Goal: Entertainment & Leisure: Consume media (video, audio)

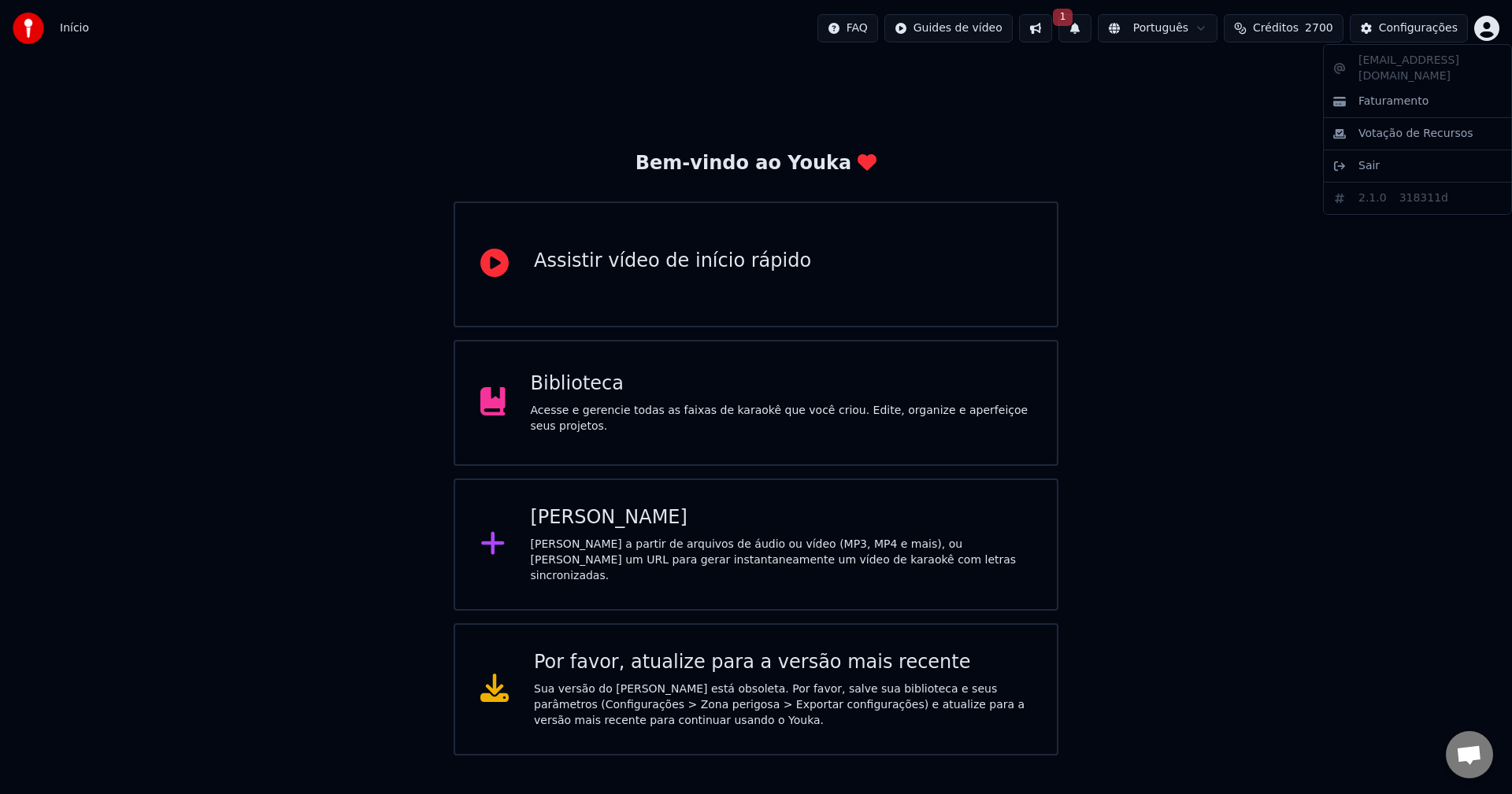
click at [1493, 25] on html "Início FAQ Guides de vídeo 1 Português Créditos 2700 Configurações Bem-vindo ao…" at bounding box center [756, 377] width 1512 height 756
click at [670, 395] on div "Biblioteca" at bounding box center [781, 385] width 502 height 25
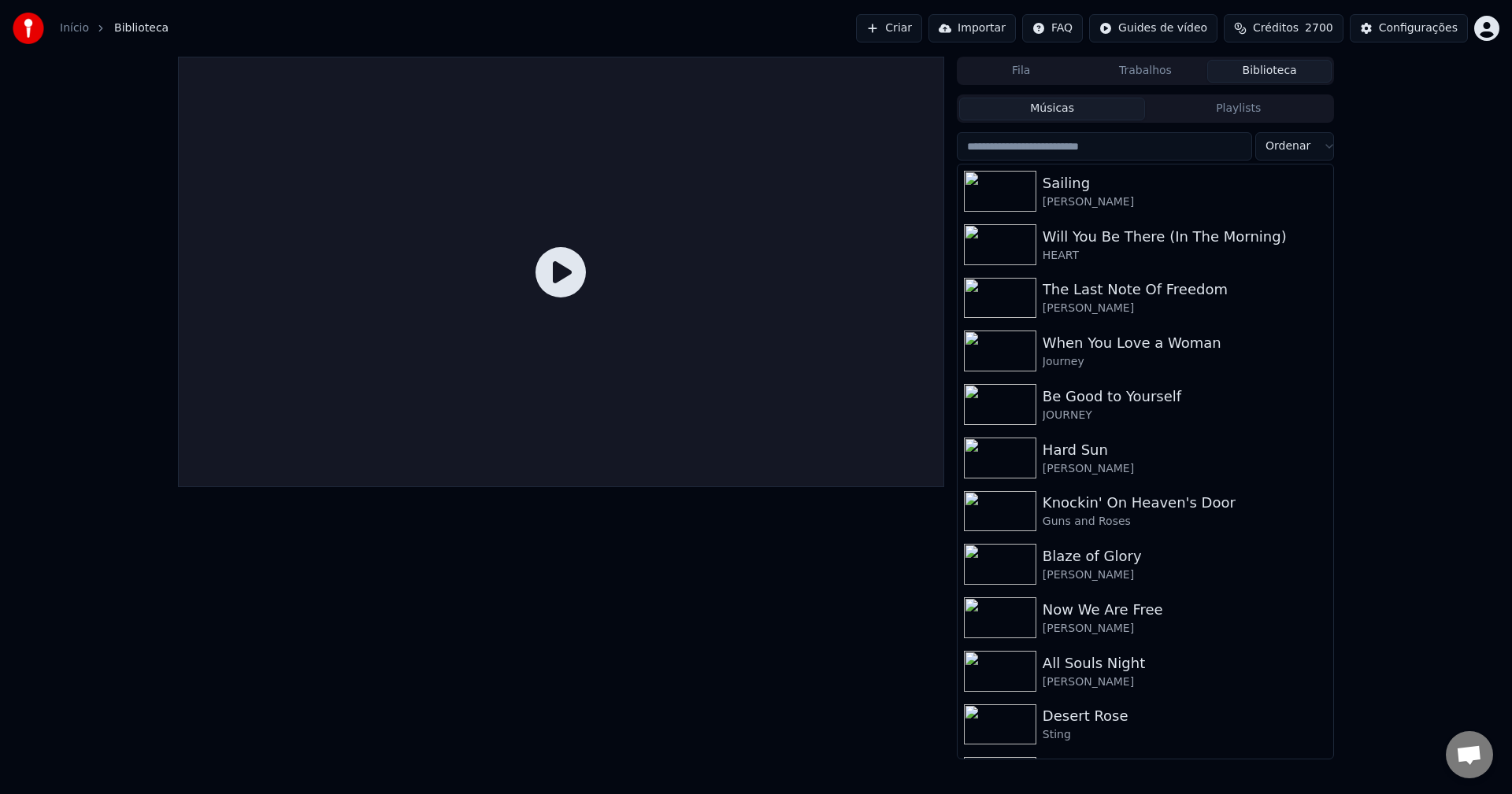
click at [900, 29] on button "Criar" at bounding box center [889, 29] width 66 height 29
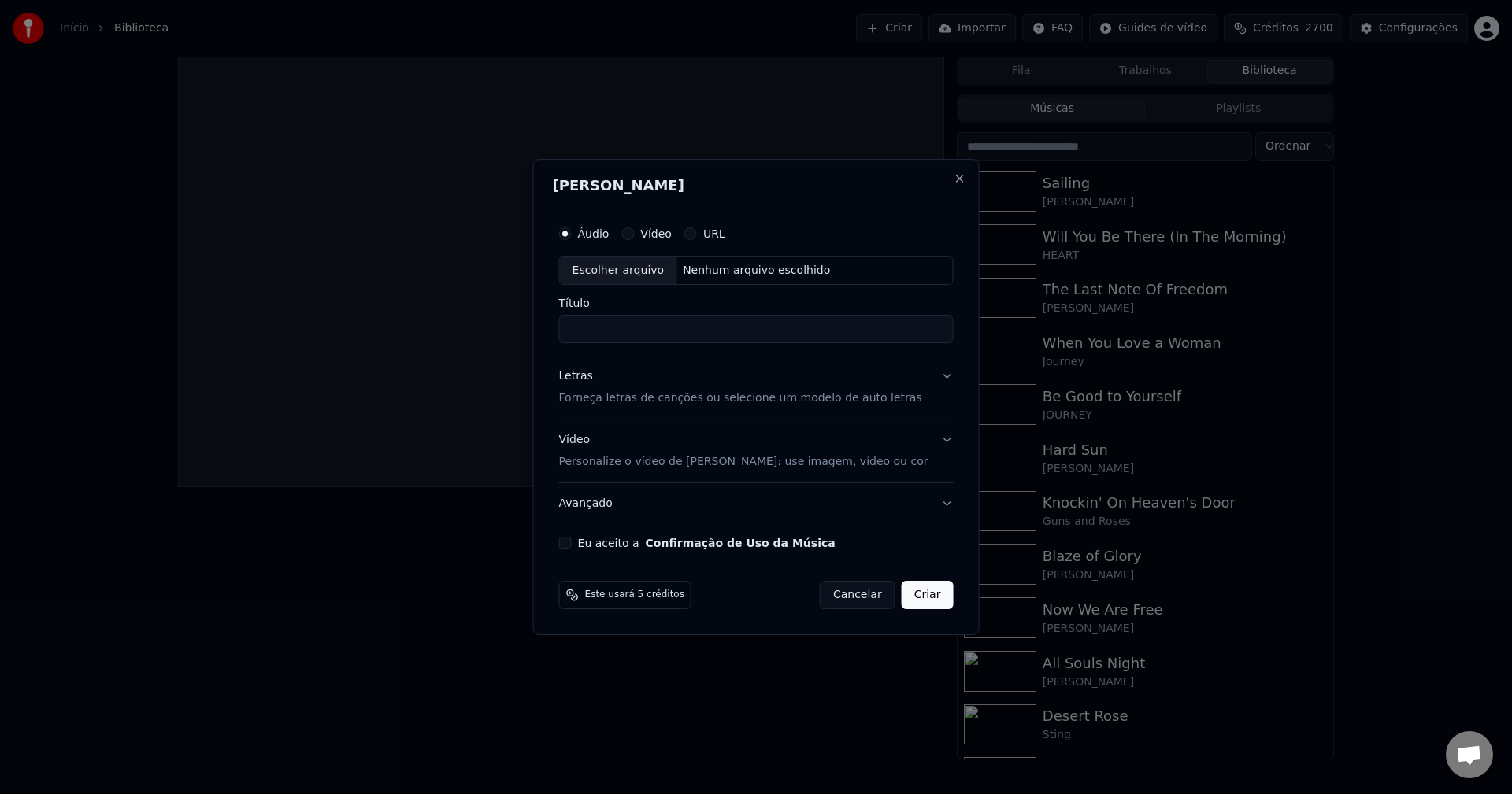
click at [634, 272] on div "Escolher arquivo" at bounding box center [618, 271] width 117 height 29
type input "**********"
click at [702, 386] on div "Letras Forneça letras de canções ou selecione um modelo de auto letras" at bounding box center [741, 388] width 363 height 37
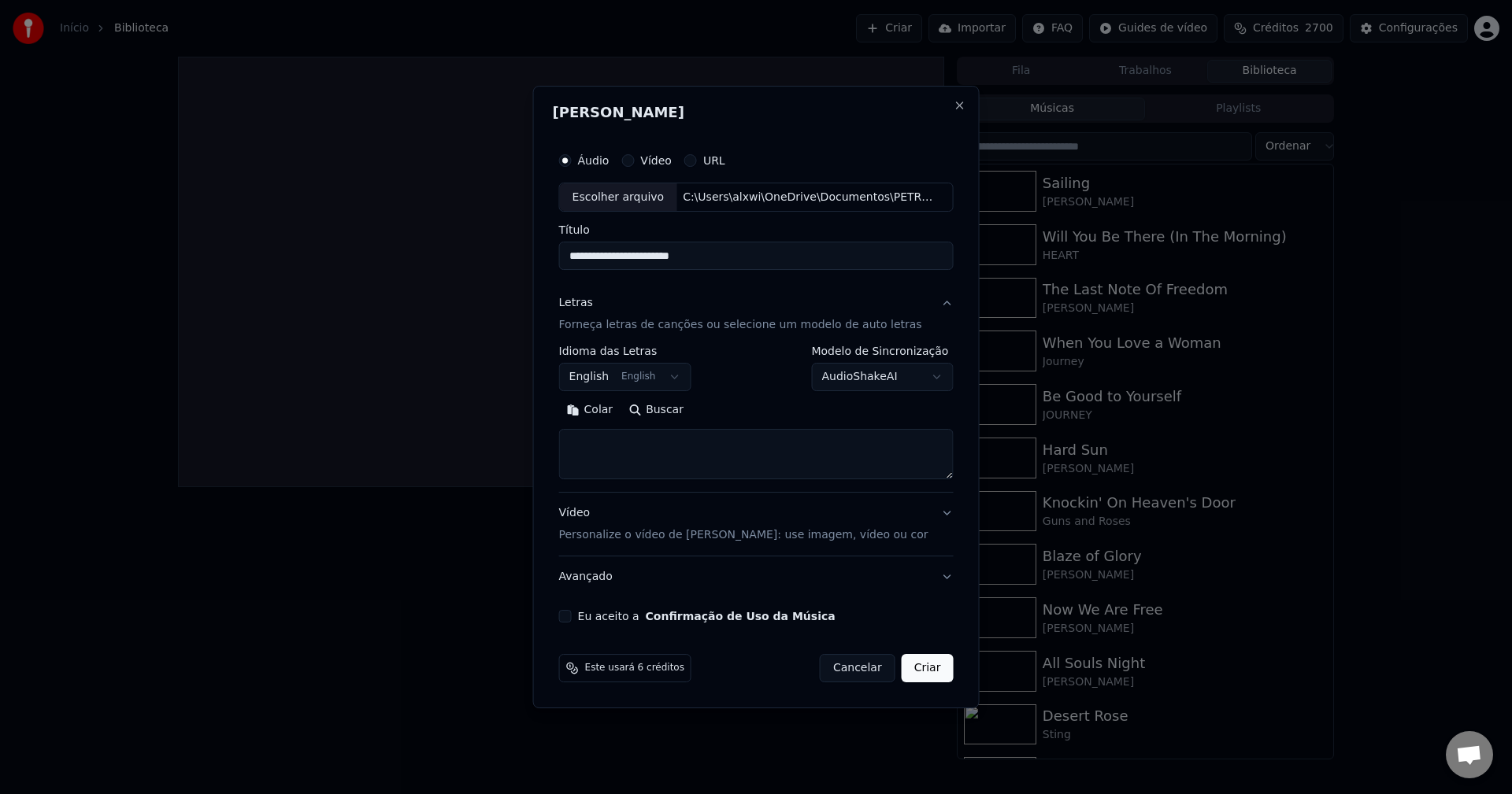
click at [659, 451] on textarea at bounding box center [756, 455] width 394 height 50
paste textarea "**********"
type textarea "**********"
click at [825, 527] on p "Personalize o vídeo de [PERSON_NAME]: use imagem, vídeo ou cor" at bounding box center [744, 535] width 370 height 16
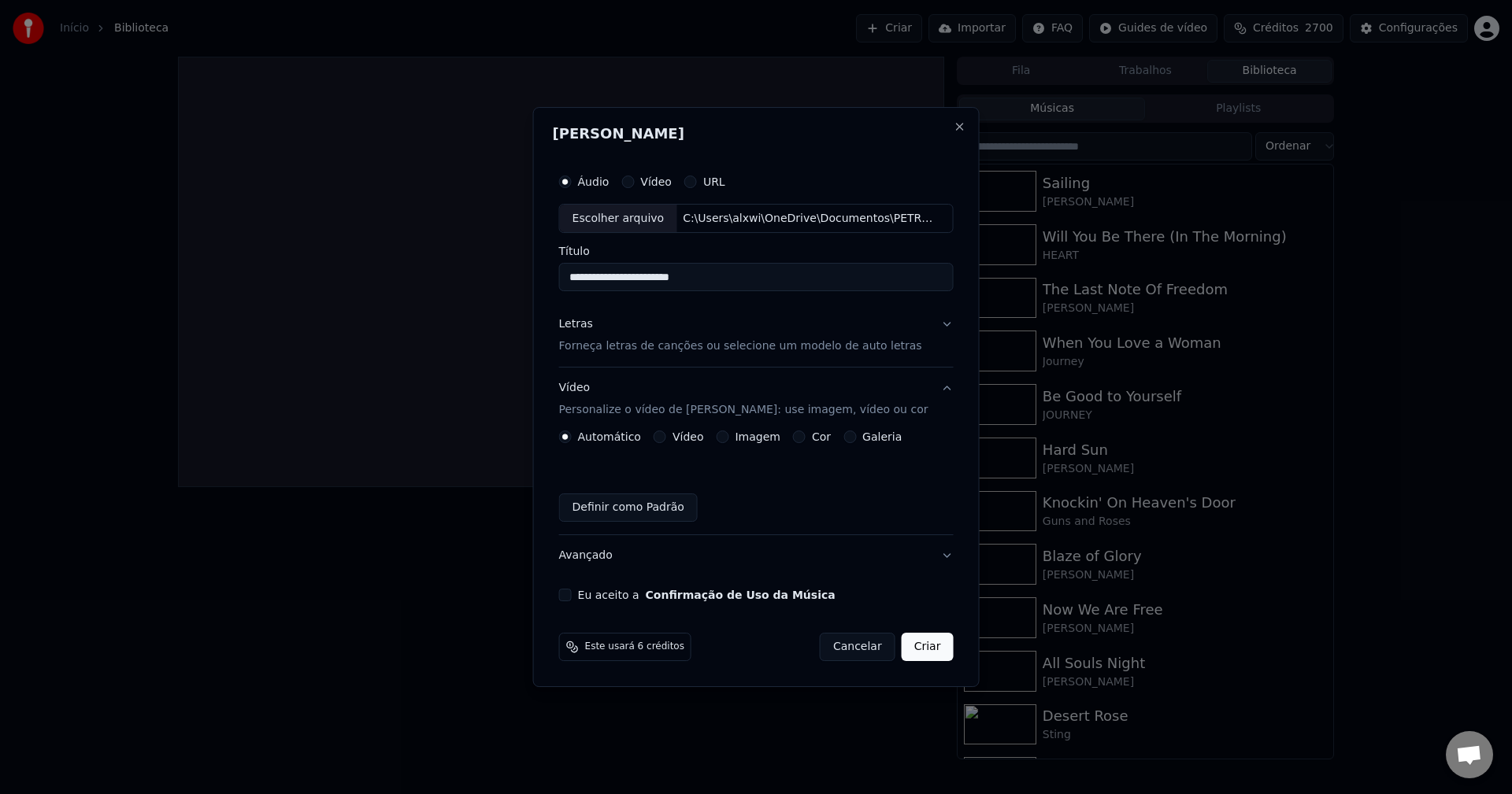
click at [735, 439] on div "Imagem" at bounding box center [748, 437] width 64 height 13
click at [728, 439] on button "Imagem" at bounding box center [723, 437] width 13 height 13
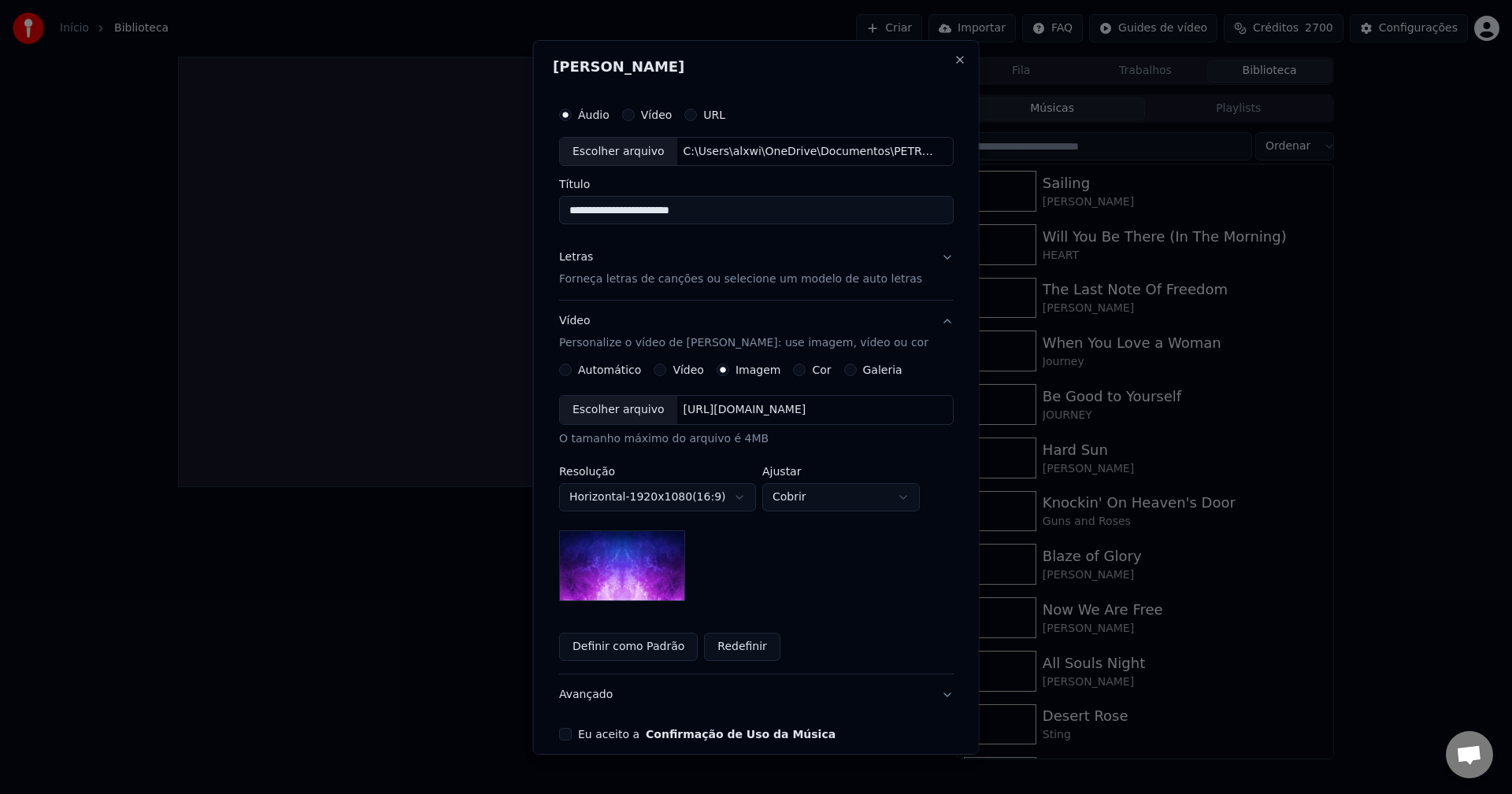
click at [620, 414] on div "Escolher arquivo" at bounding box center [618, 410] width 117 height 29
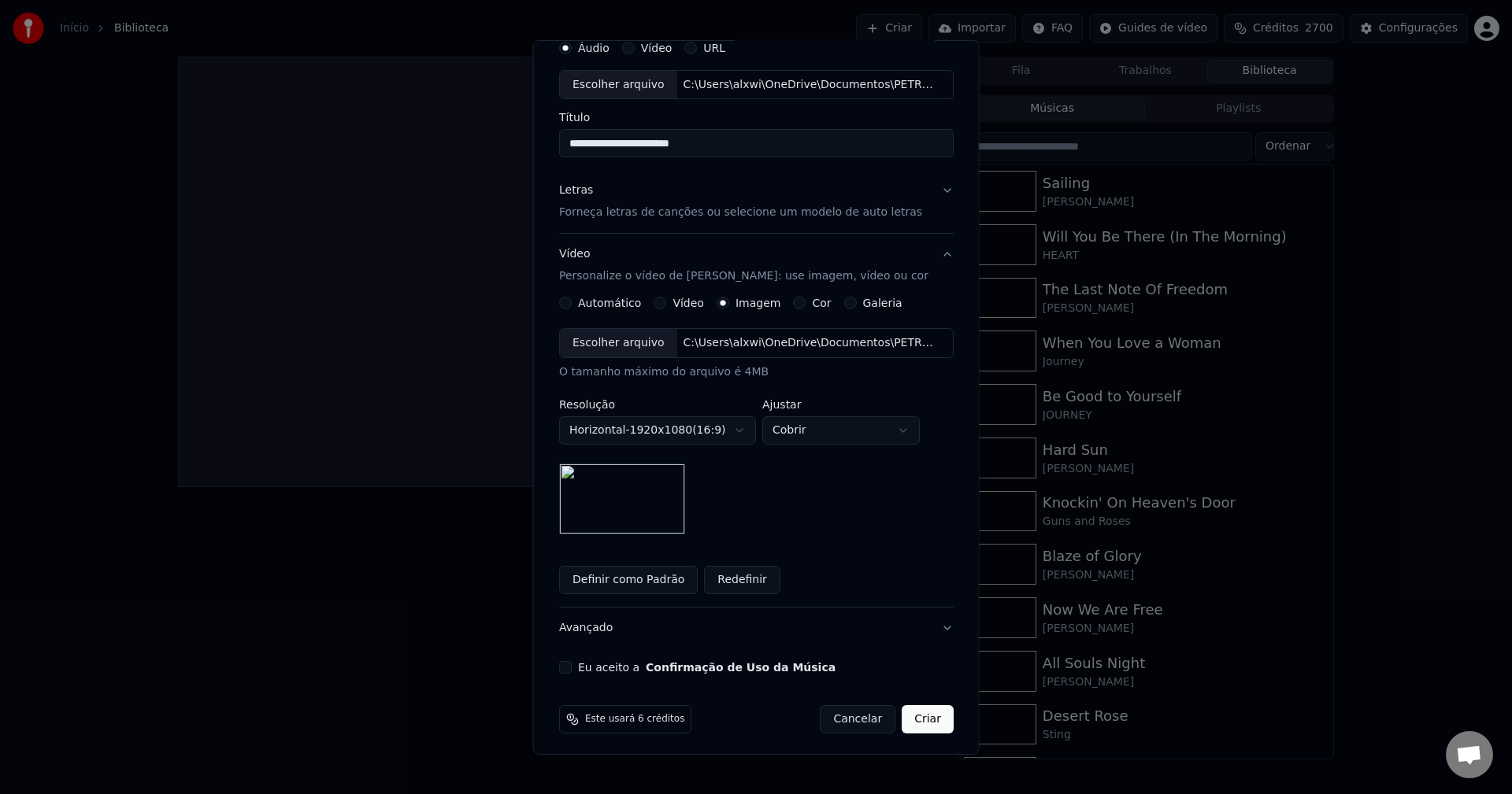
scroll to position [72, 0]
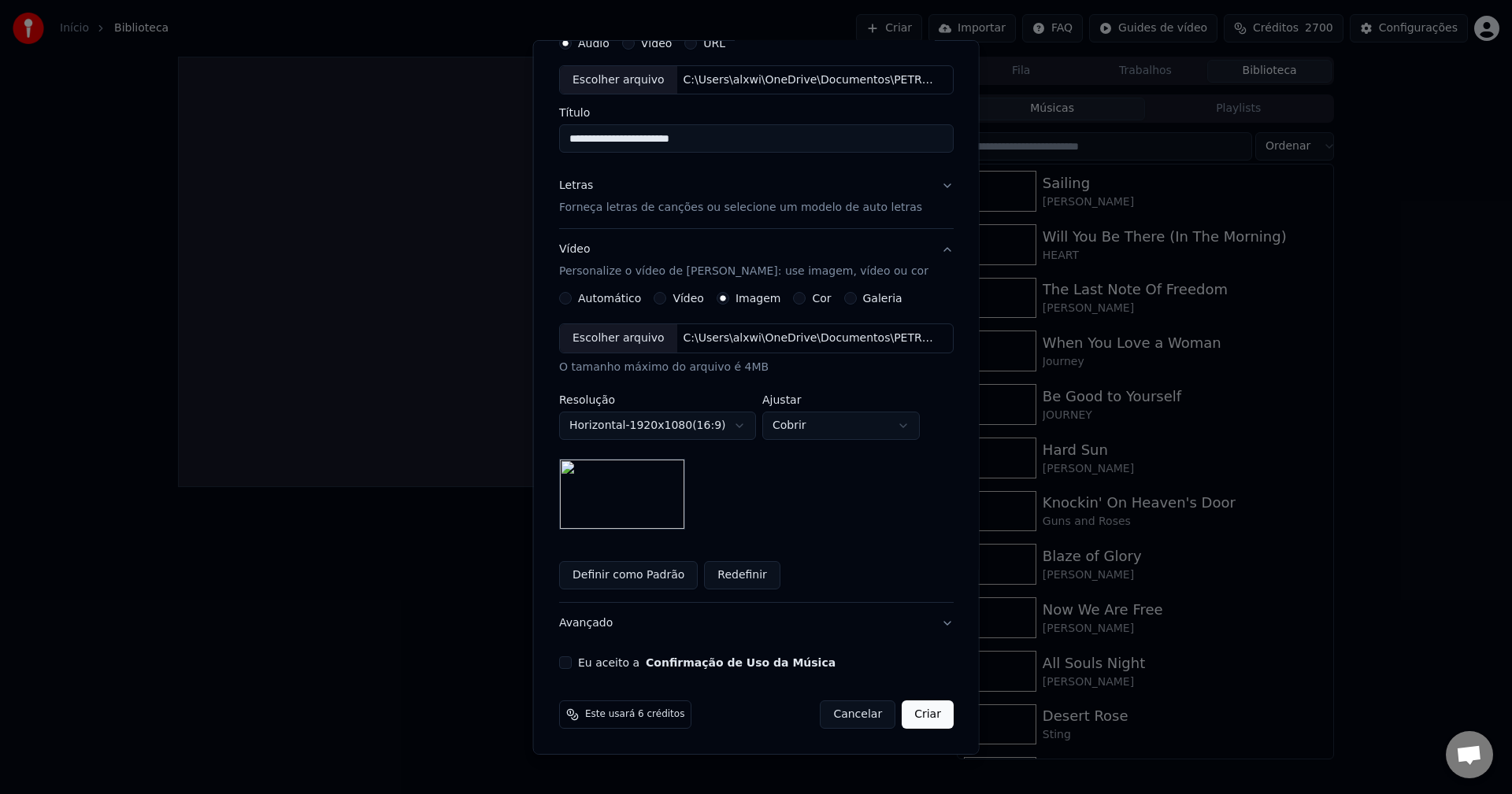
click at [571, 663] on button "Eu aceito a Confirmação de Uso da Música" at bounding box center [566, 663] width 13 height 13
click at [915, 714] on button "Criar" at bounding box center [927, 715] width 52 height 29
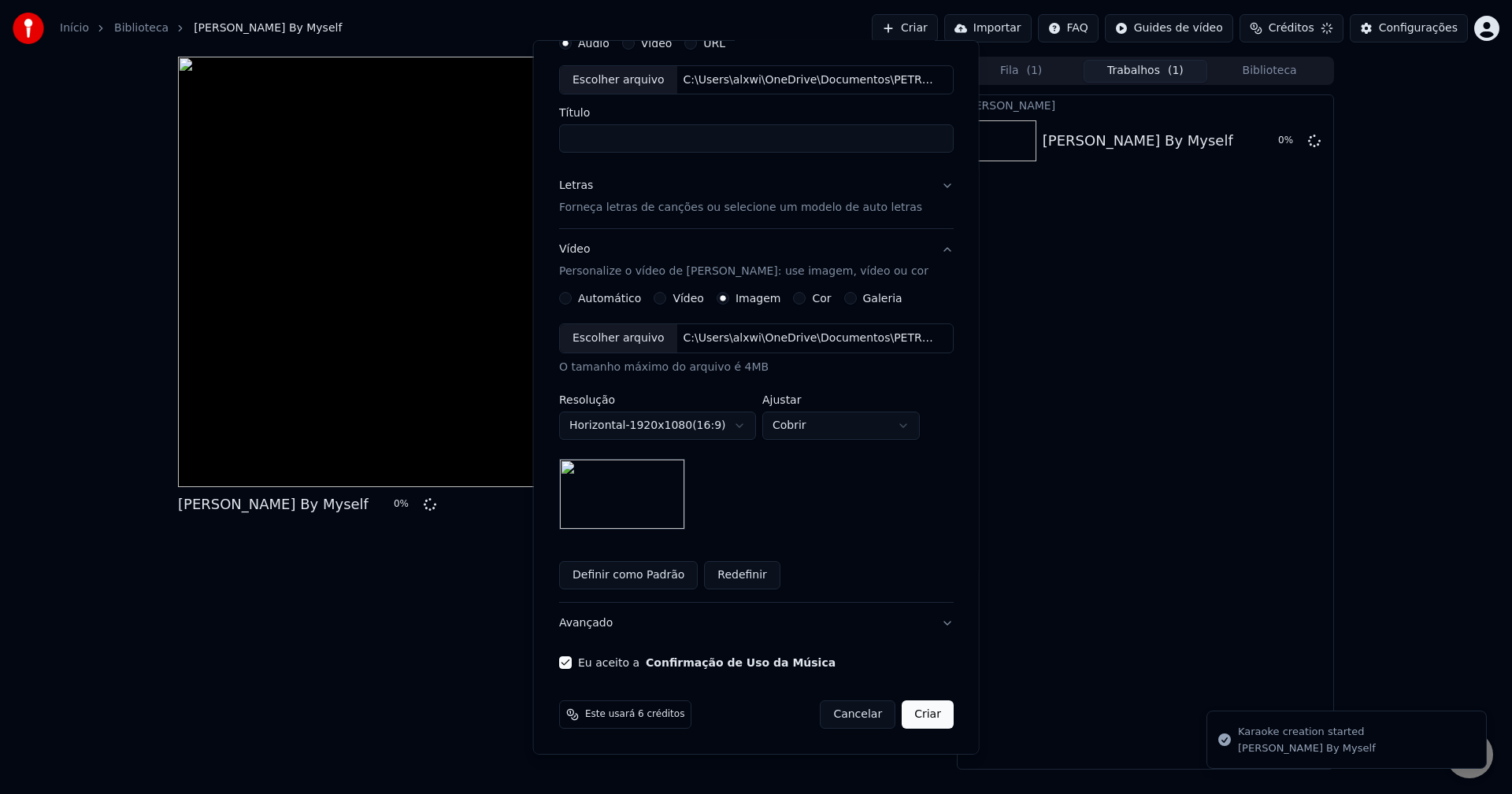
scroll to position [0, 0]
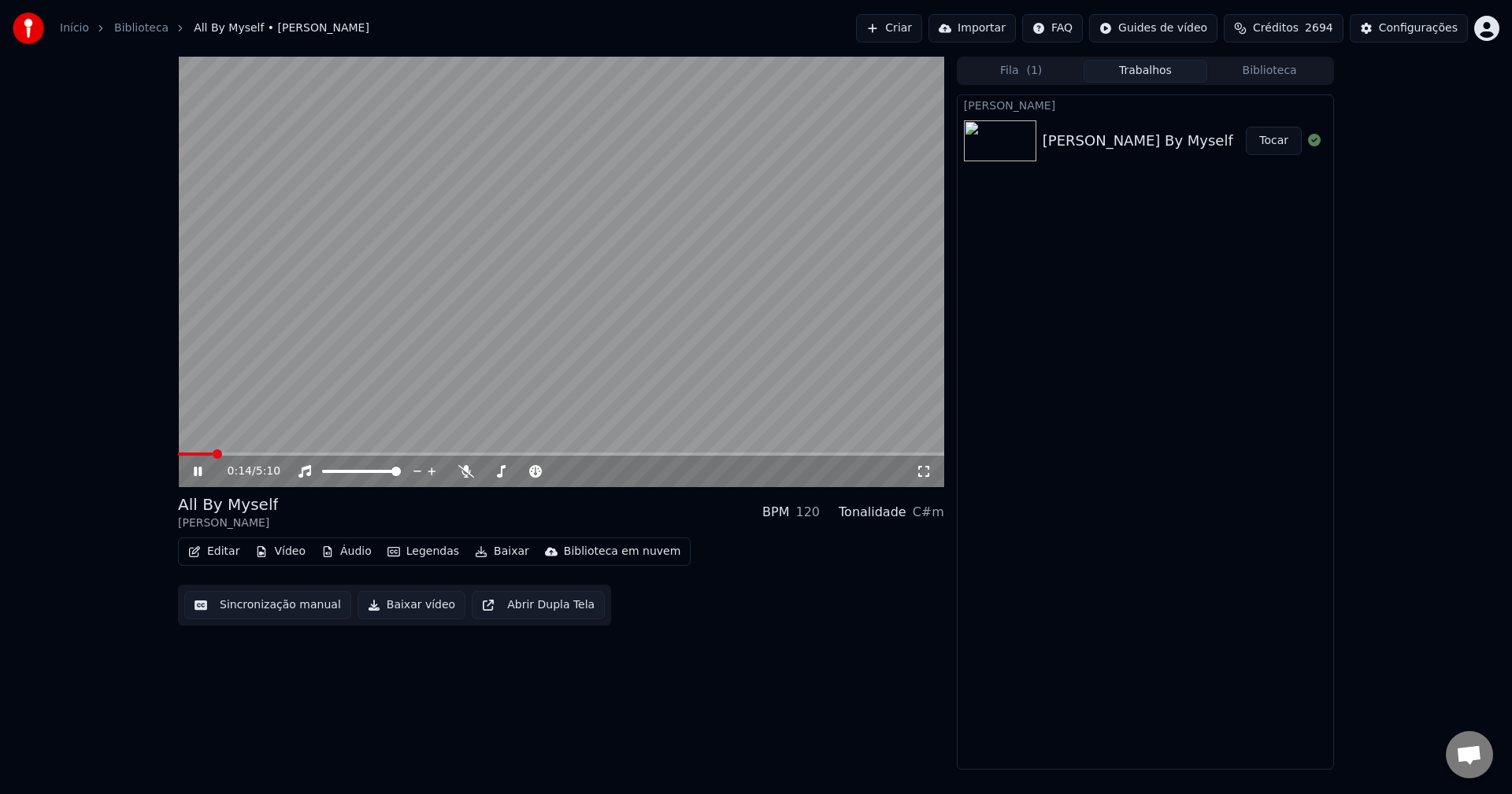
click at [195, 475] on icon at bounding box center [198, 471] width 8 height 10
click at [178, 456] on span at bounding box center [182, 454] width 10 height 10
click at [466, 471] on icon at bounding box center [466, 471] width 16 height 13
click at [195, 474] on icon at bounding box center [198, 471] width 10 height 11
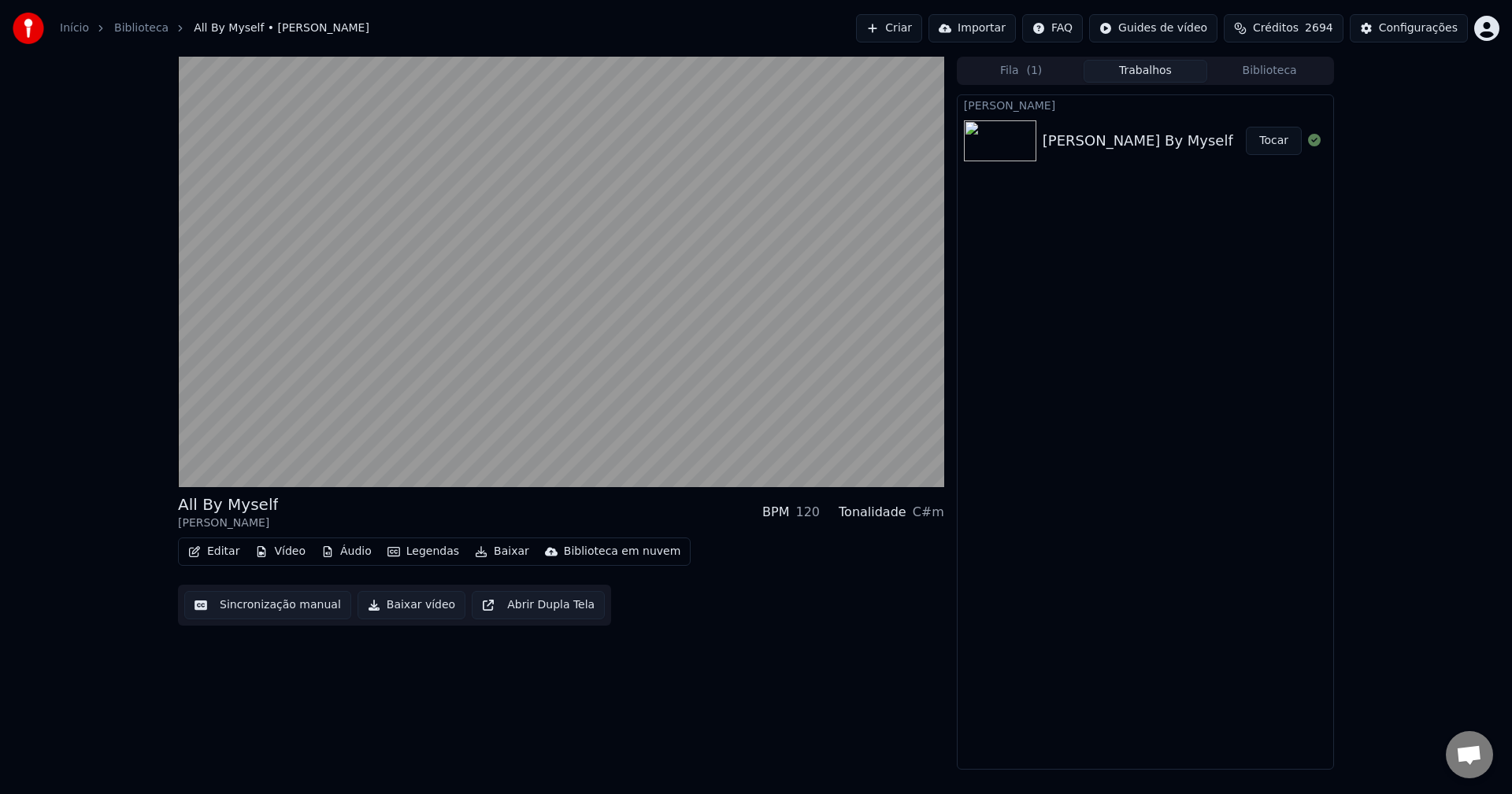
click at [498, 556] on button "Baixar" at bounding box center [502, 552] width 67 height 22
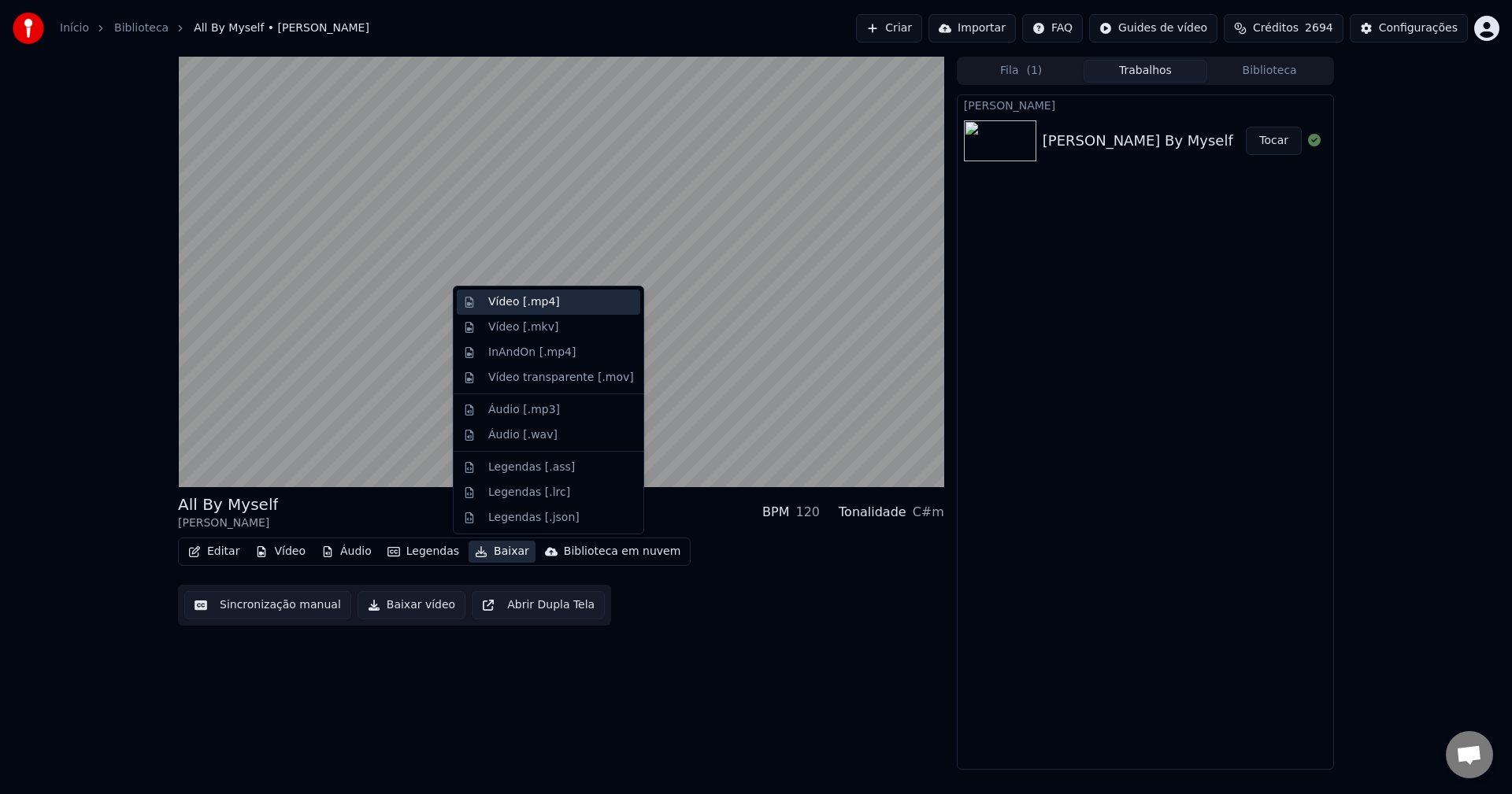
click at [543, 307] on div "Vídeo [.mp4]" at bounding box center [524, 303] width 72 height 16
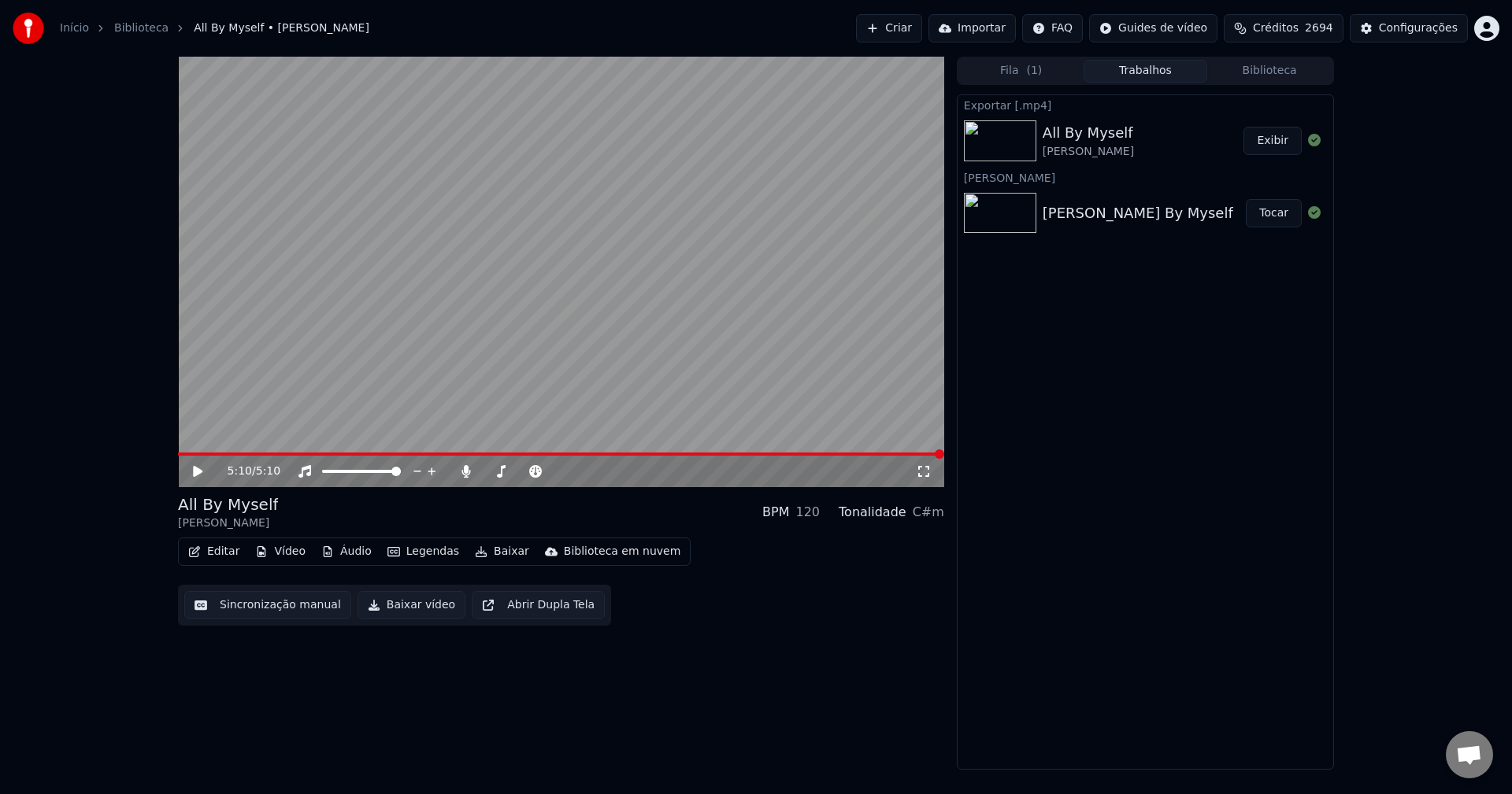
click at [886, 24] on button "Criar" at bounding box center [889, 29] width 66 height 29
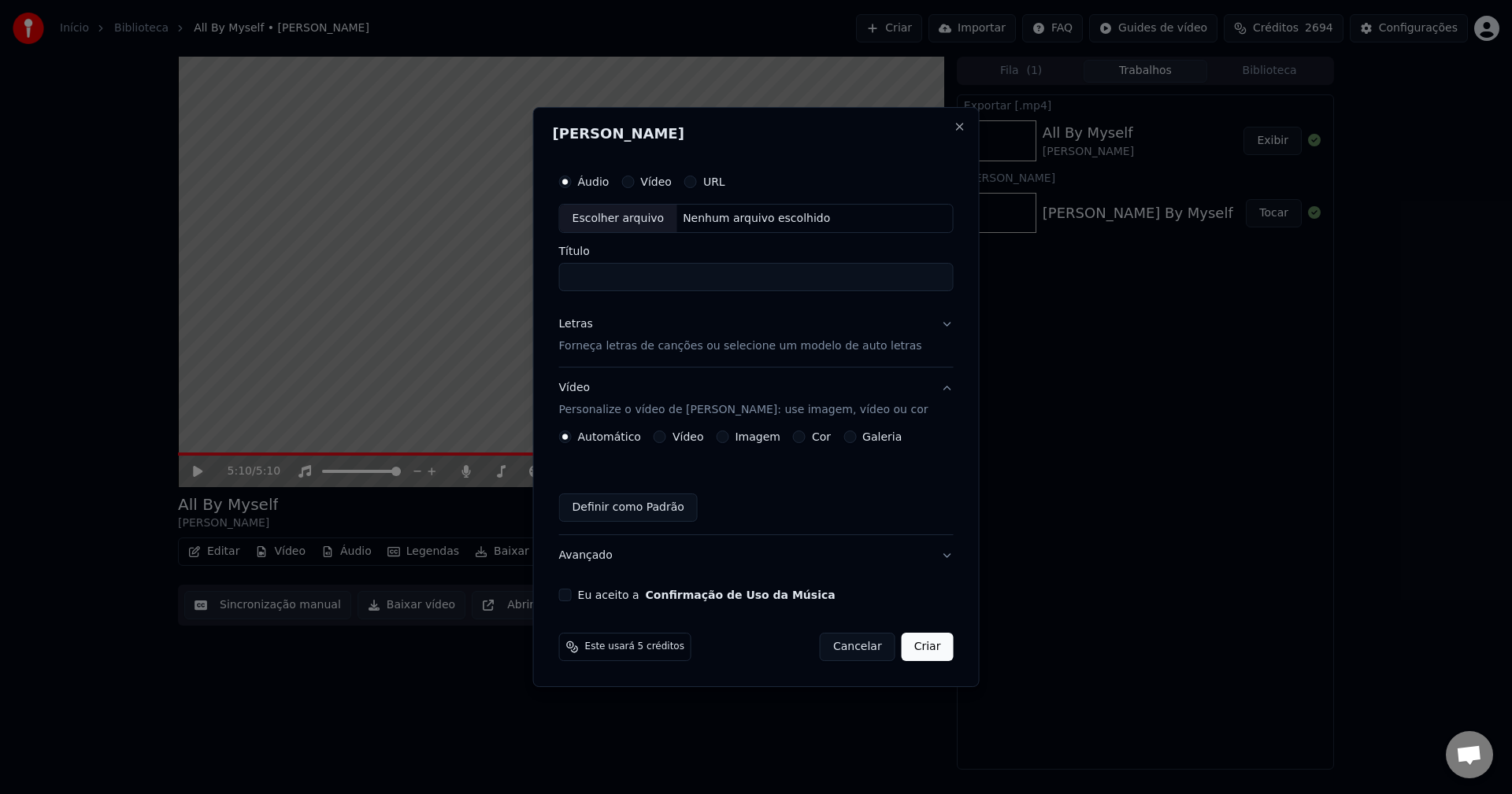
click at [637, 216] on div "Escolher arquivo" at bounding box center [618, 219] width 117 height 29
type input "**********"
click at [639, 345] on p "Forneça letras de canções ou selecione um modelo de auto letras" at bounding box center [741, 347] width 363 height 16
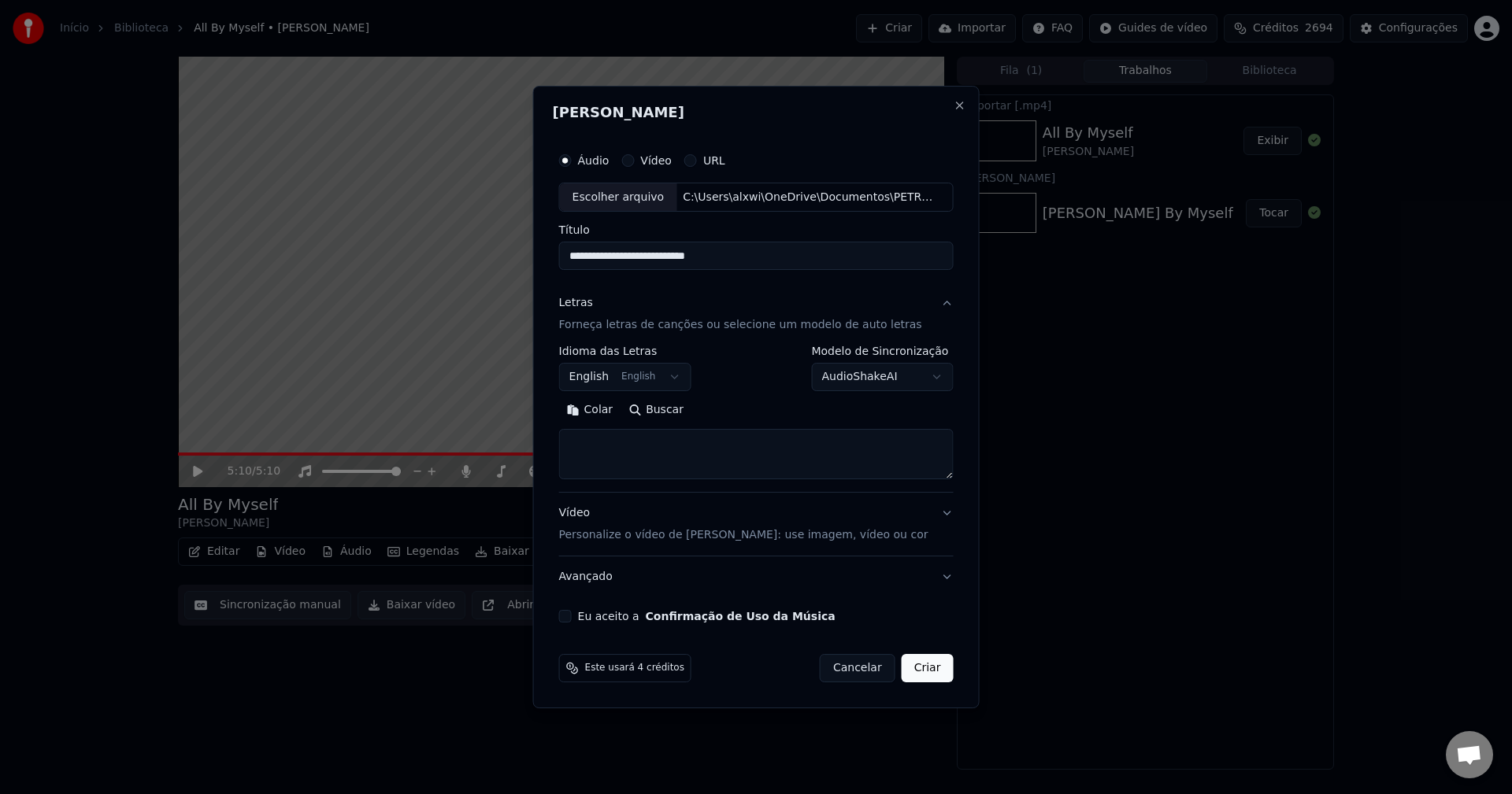
click at [639, 442] on textarea at bounding box center [756, 455] width 394 height 50
paste textarea "**********"
type textarea "**********"
click at [637, 538] on p "Personalize o vídeo de [PERSON_NAME]: use imagem, vídeo ou cor" at bounding box center [744, 535] width 370 height 16
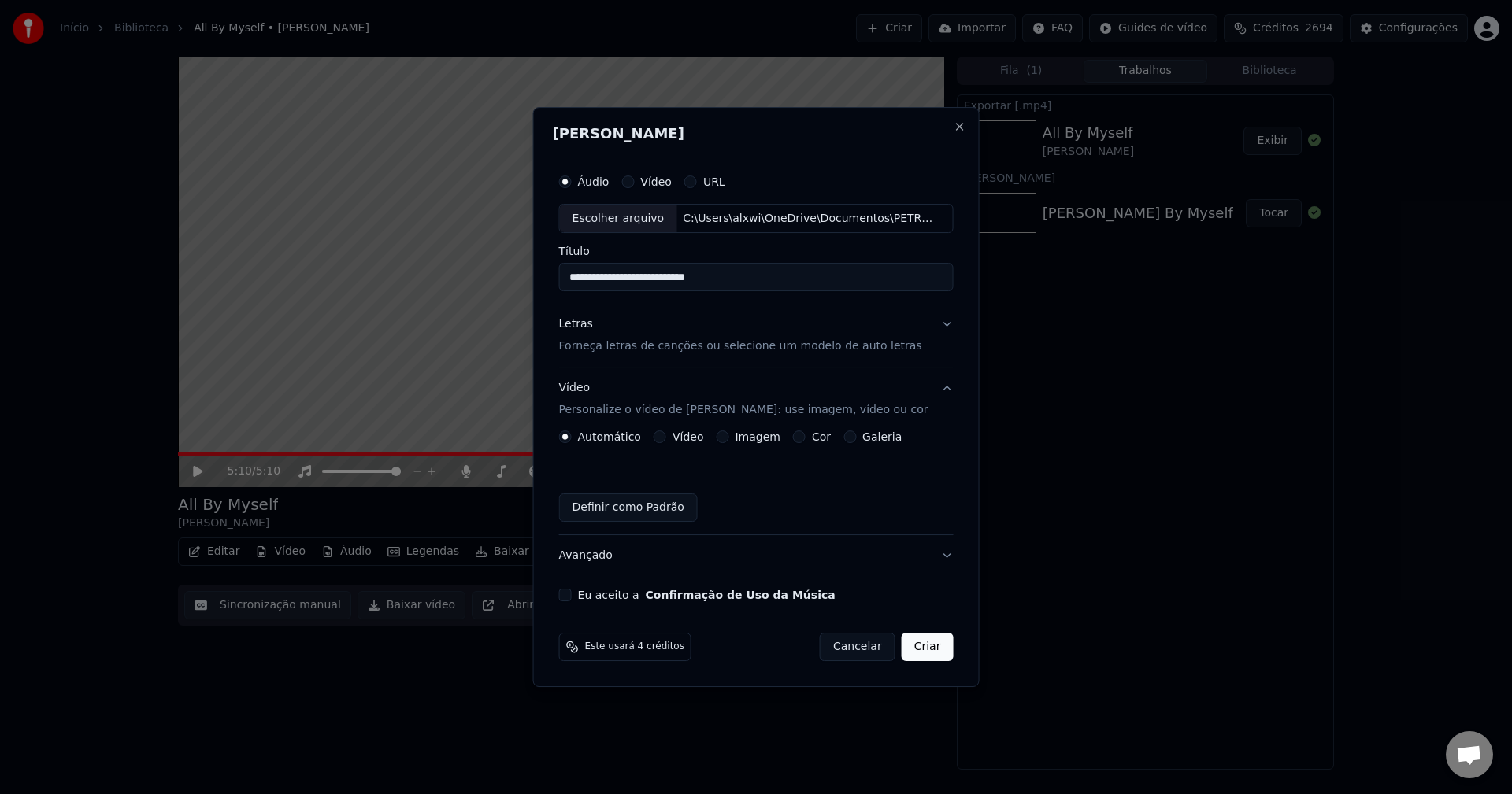
click at [727, 435] on button "Imagem" at bounding box center [723, 437] width 13 height 13
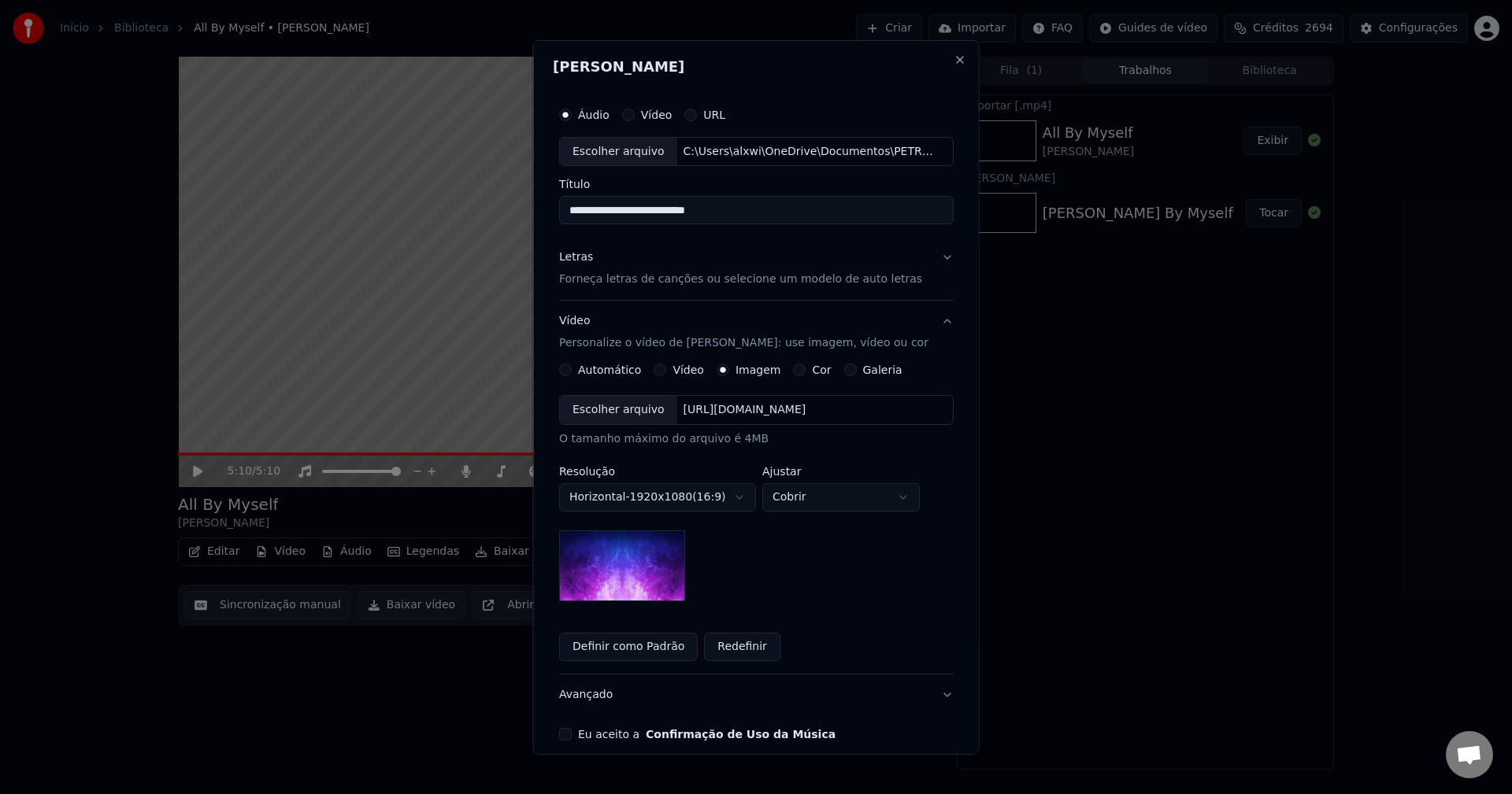
click at [609, 412] on div "Escolher arquivo" at bounding box center [618, 410] width 117 height 29
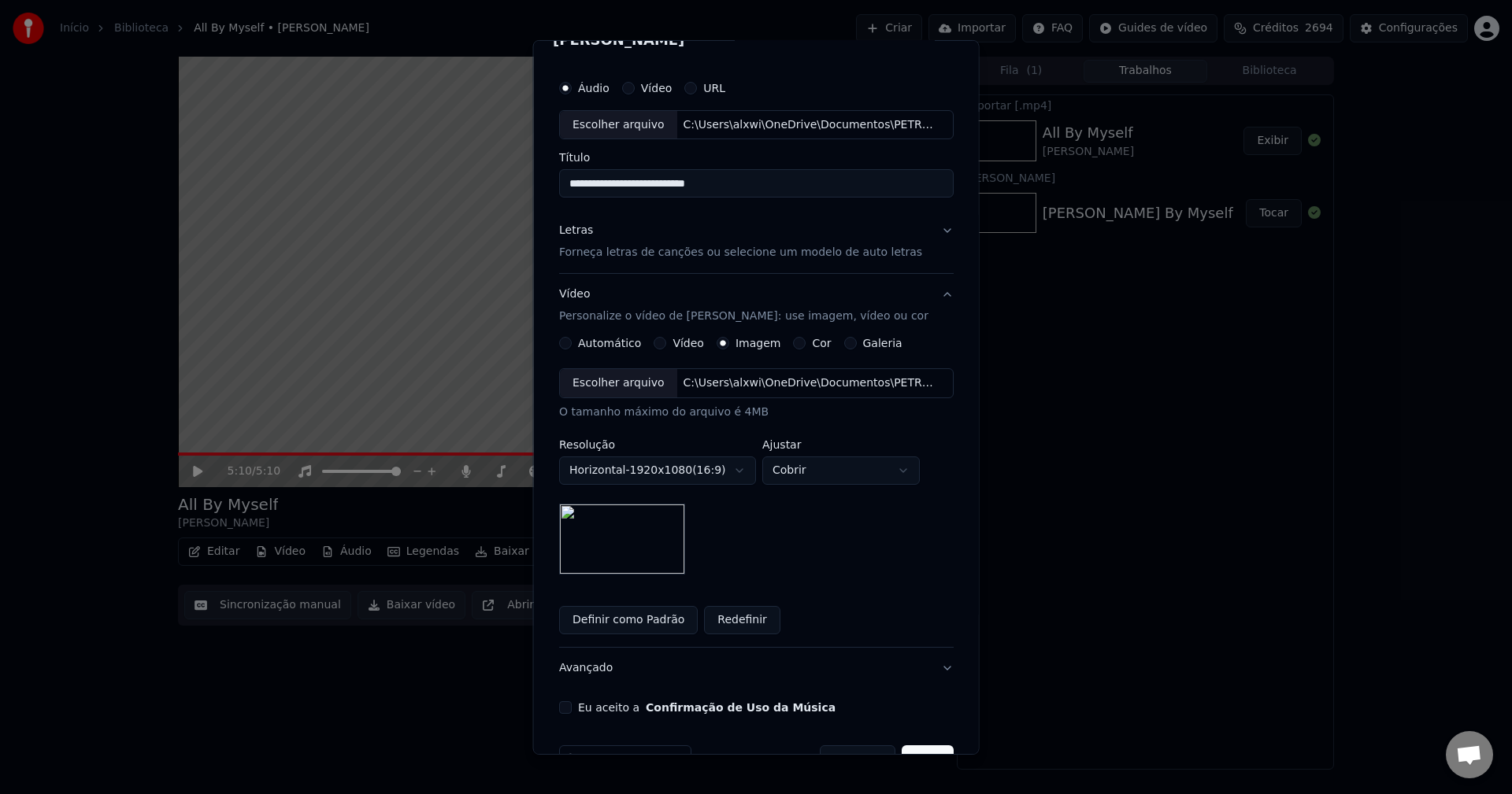
scroll to position [72, 0]
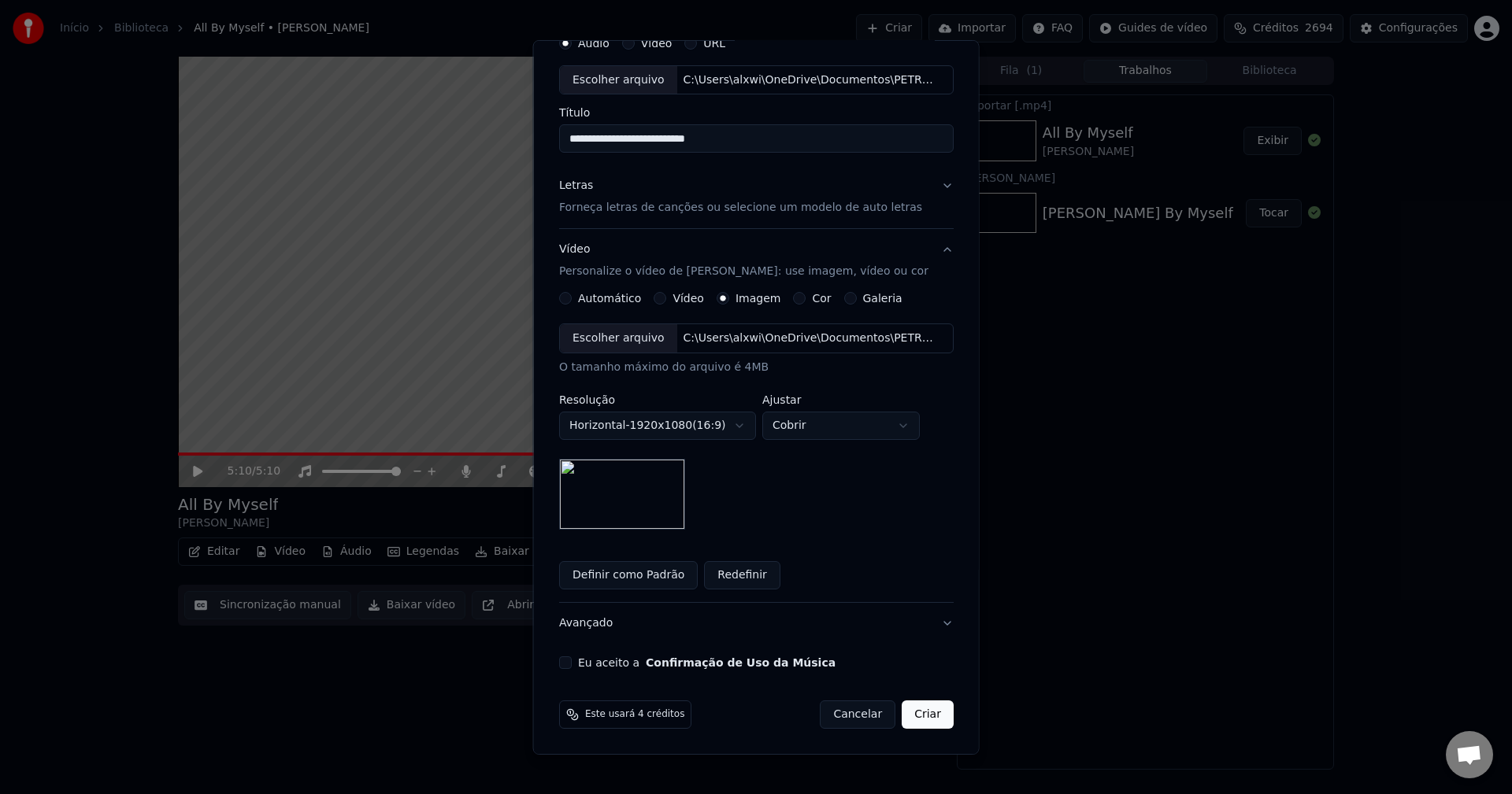
click at [567, 665] on button "Eu aceito a Confirmação de Uso da Música" at bounding box center [566, 663] width 13 height 13
click at [912, 720] on button "Criar" at bounding box center [927, 715] width 52 height 29
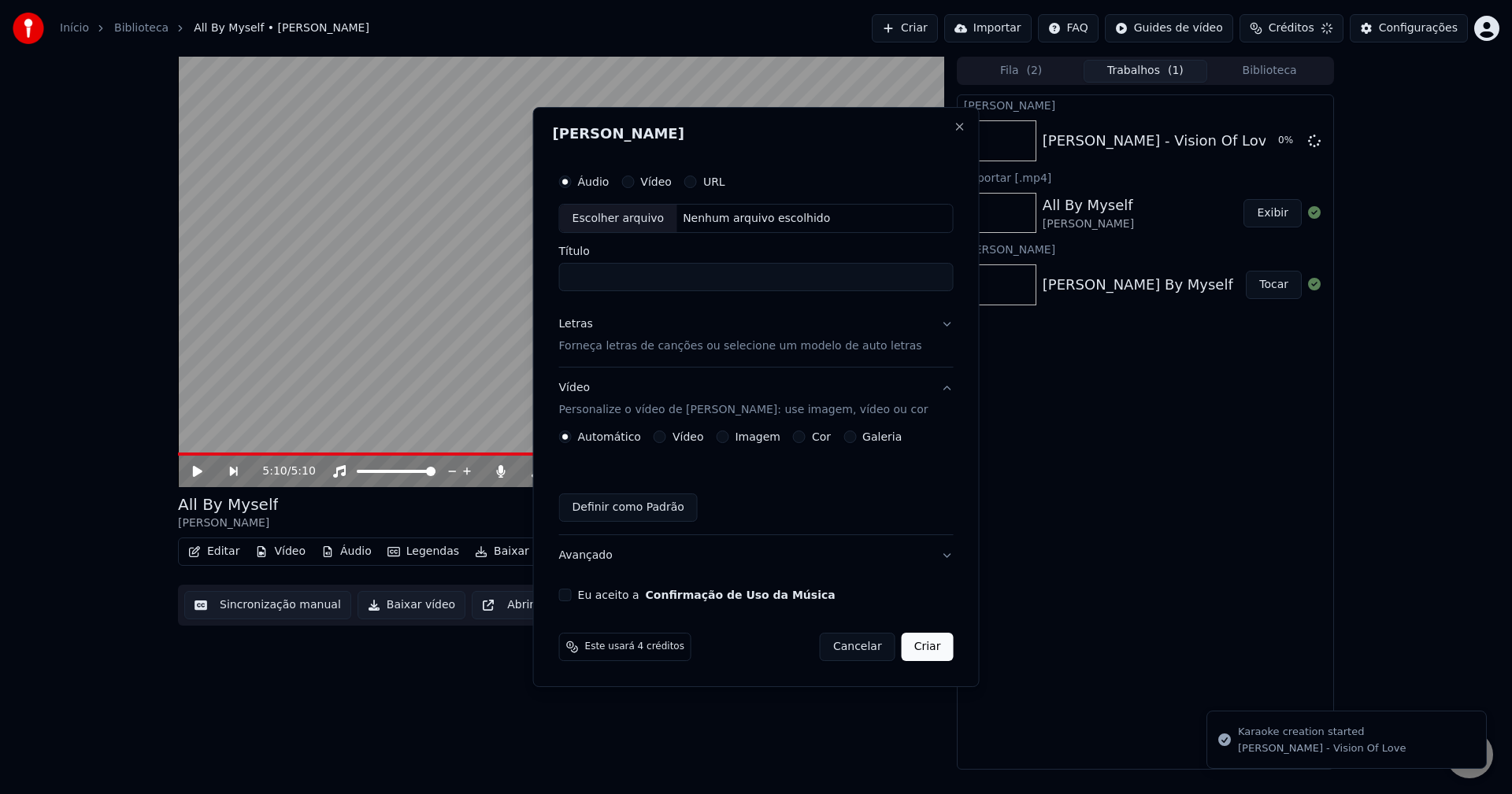
scroll to position [0, 0]
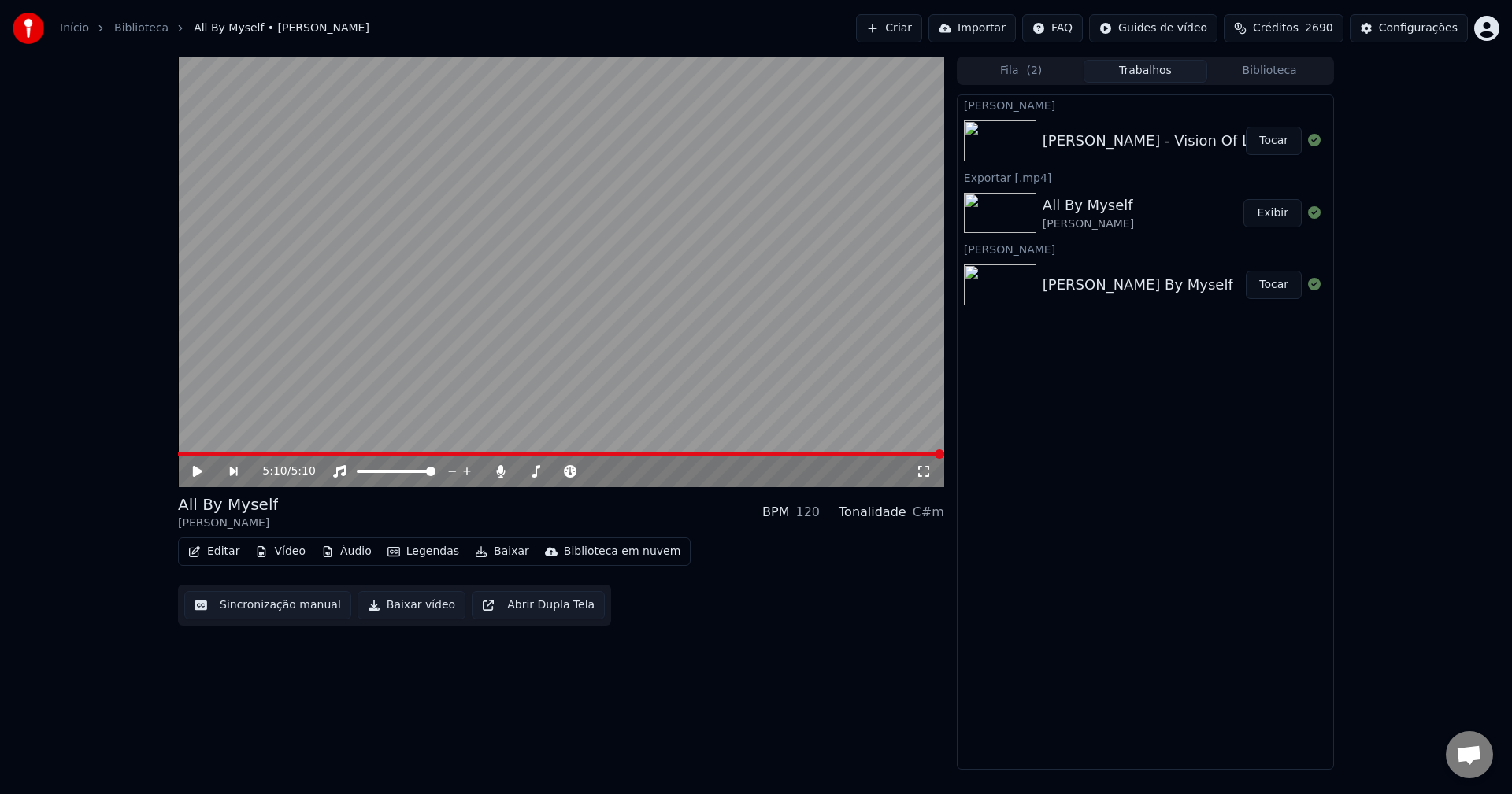
click at [1276, 138] on button "Tocar" at bounding box center [1274, 141] width 56 height 29
click at [484, 551] on button "Baixar" at bounding box center [502, 552] width 67 height 22
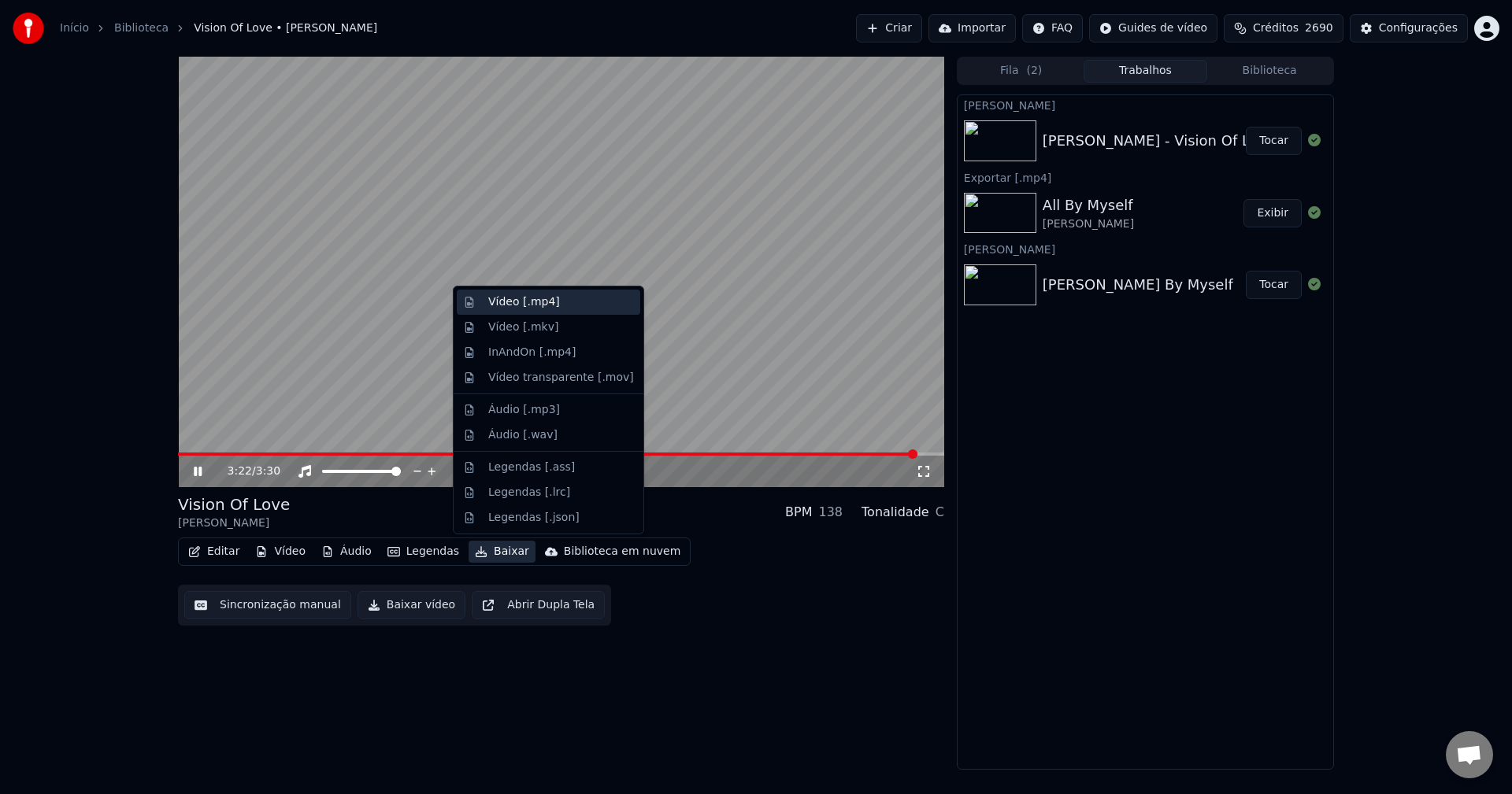
click at [539, 297] on div "Vídeo [.mp4]" at bounding box center [524, 303] width 72 height 16
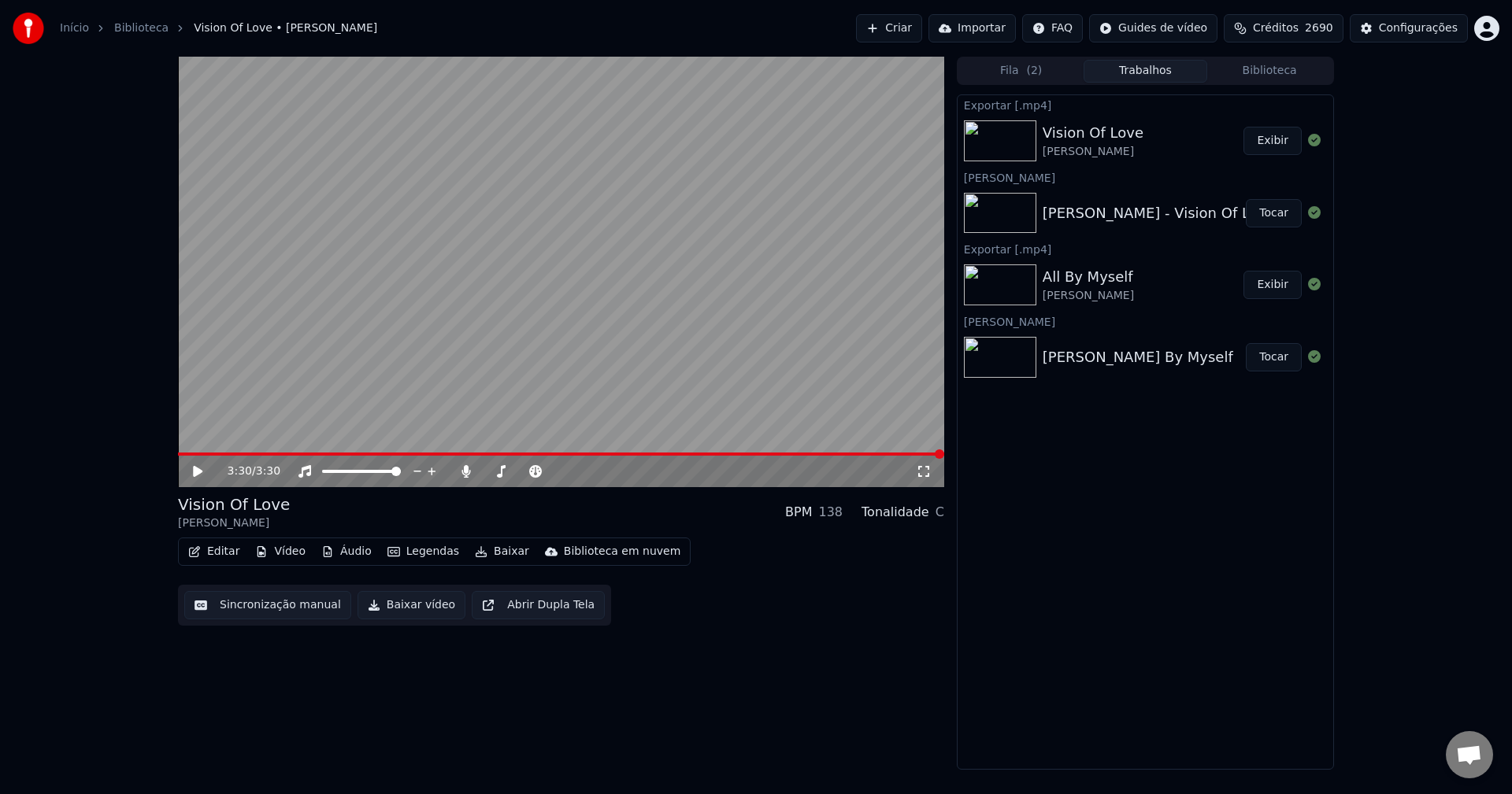
click at [887, 27] on button "Criar" at bounding box center [889, 29] width 66 height 29
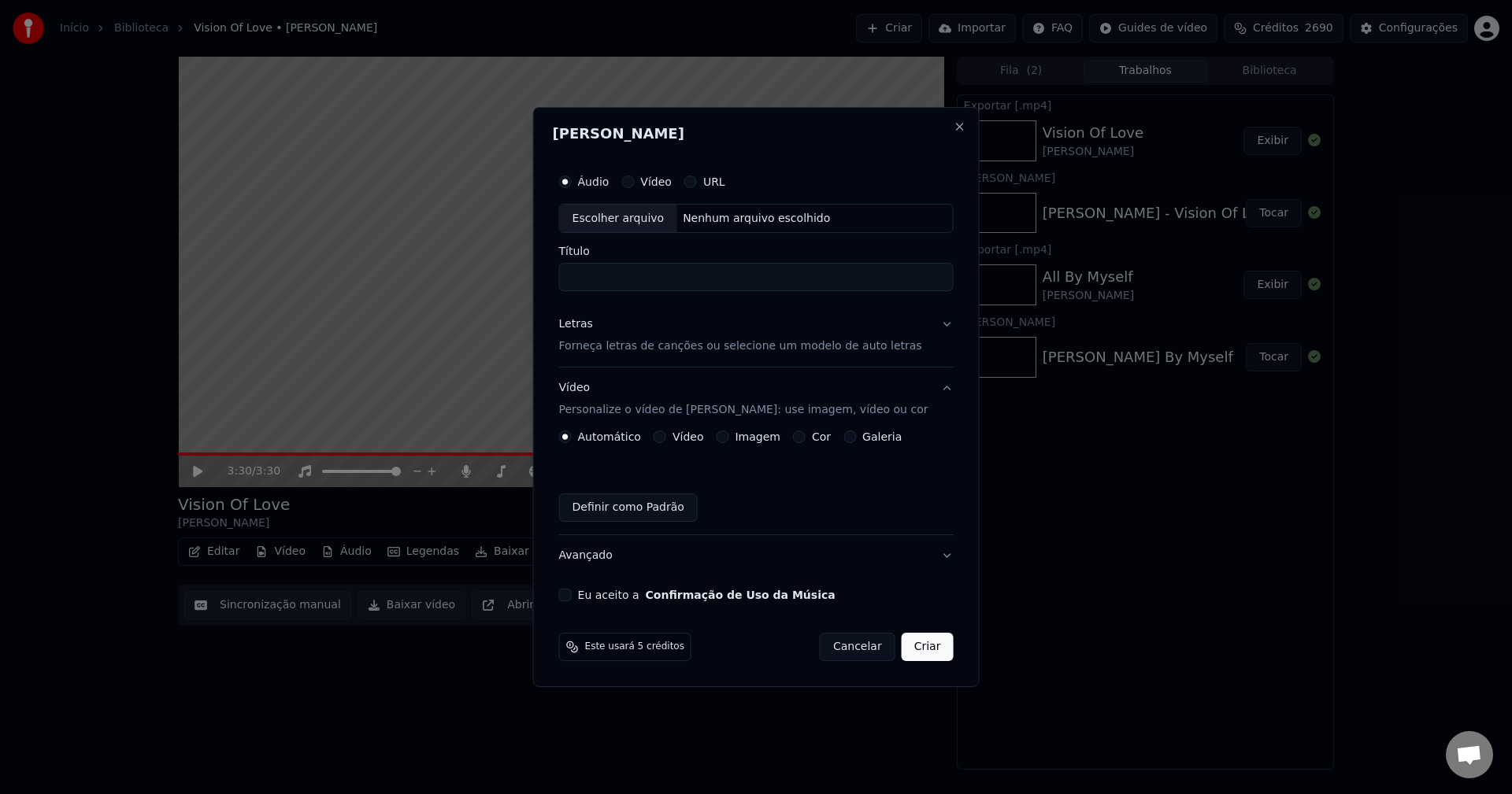
click at [629, 218] on div "Escolher arquivo" at bounding box center [618, 219] width 117 height 29
type input "**********"
click at [594, 340] on p "Forneça letras de canções ou selecione um modelo de auto letras" at bounding box center [741, 347] width 363 height 16
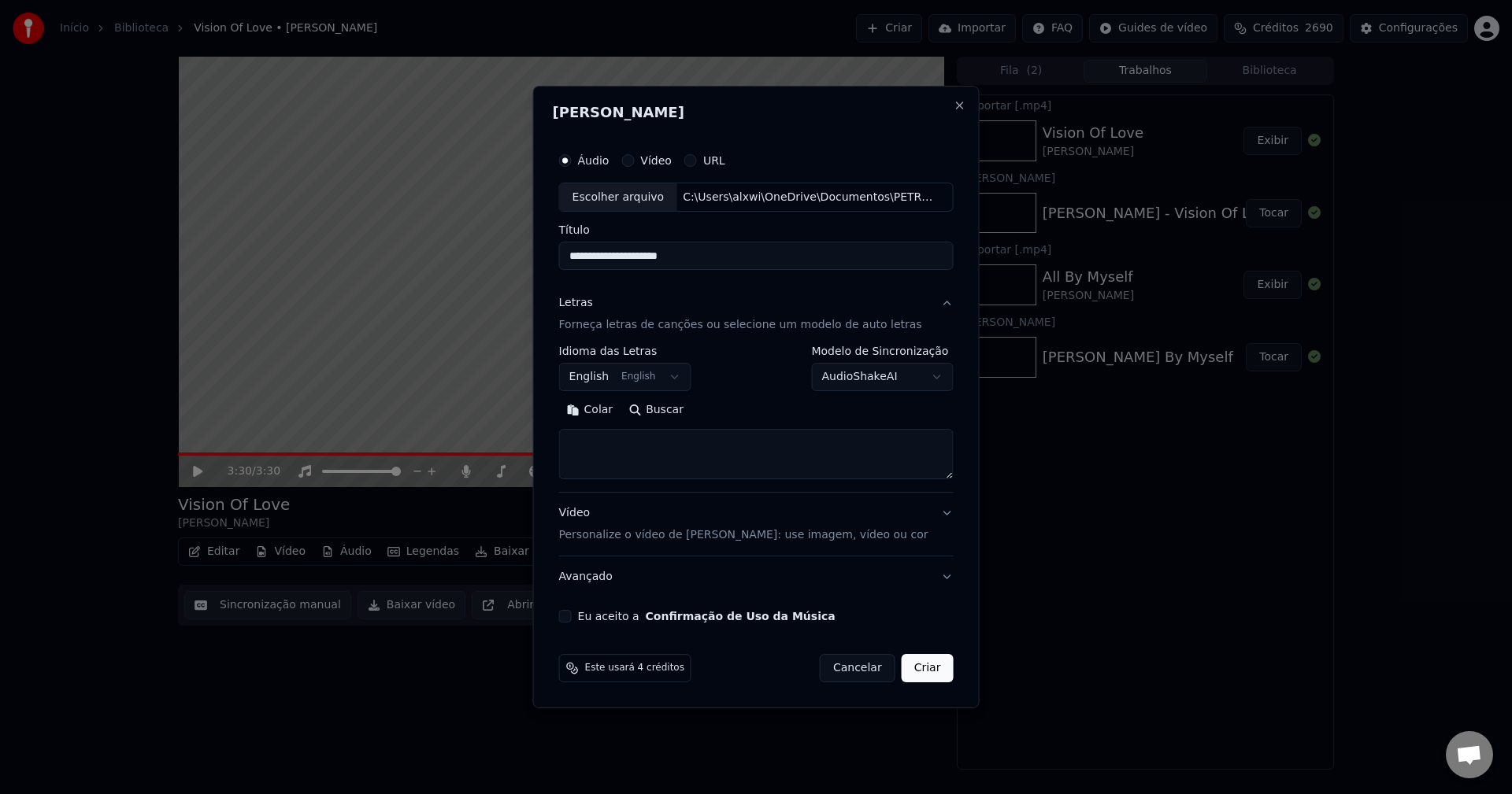
click at [638, 438] on textarea at bounding box center [756, 455] width 394 height 50
paste textarea "**********"
type textarea "**********"
click at [633, 538] on p "Personalize o vídeo de [PERSON_NAME]: use imagem, vídeo ou cor" at bounding box center [744, 535] width 370 height 16
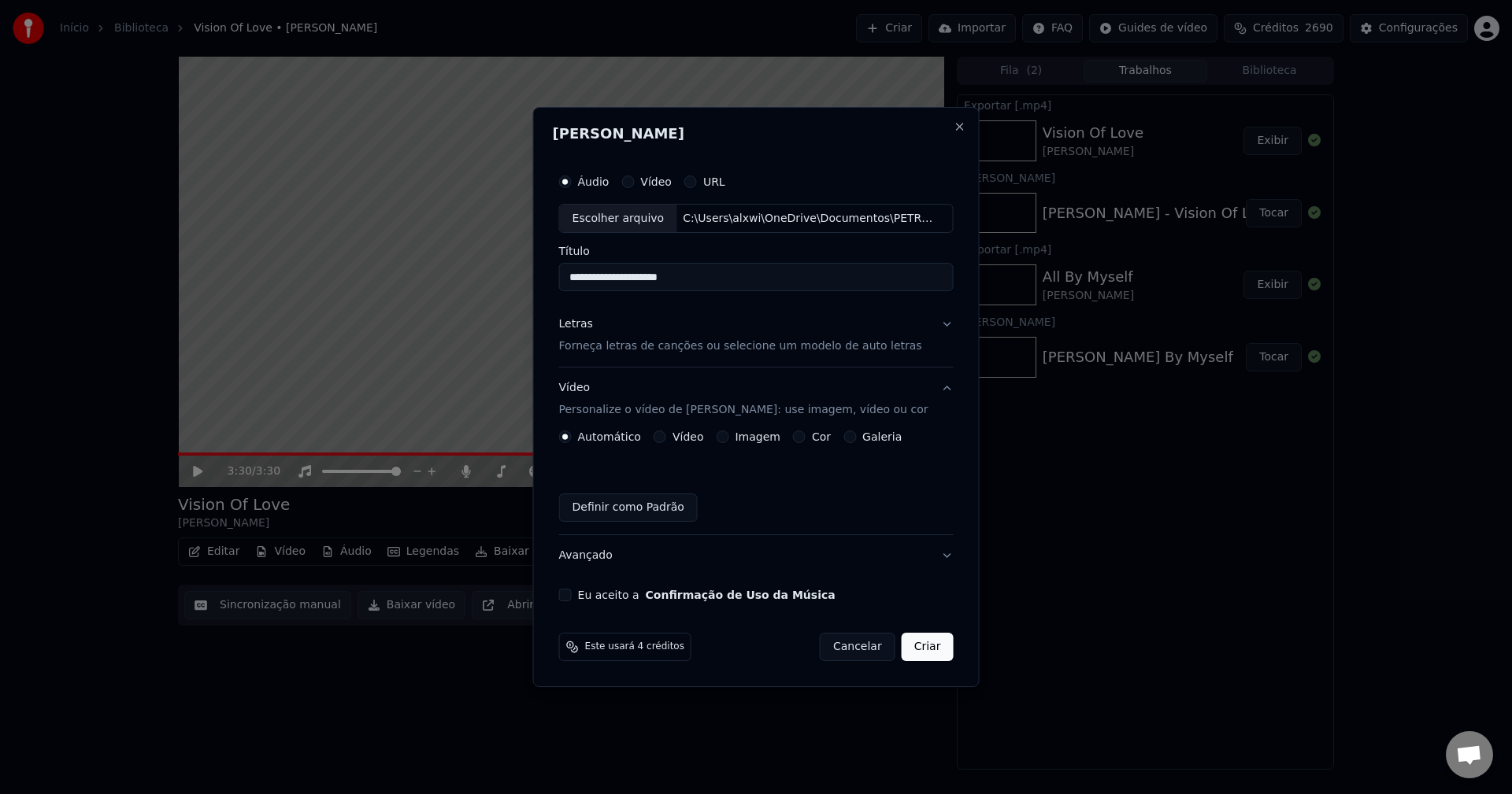
click at [727, 436] on button "Imagem" at bounding box center [723, 437] width 13 height 13
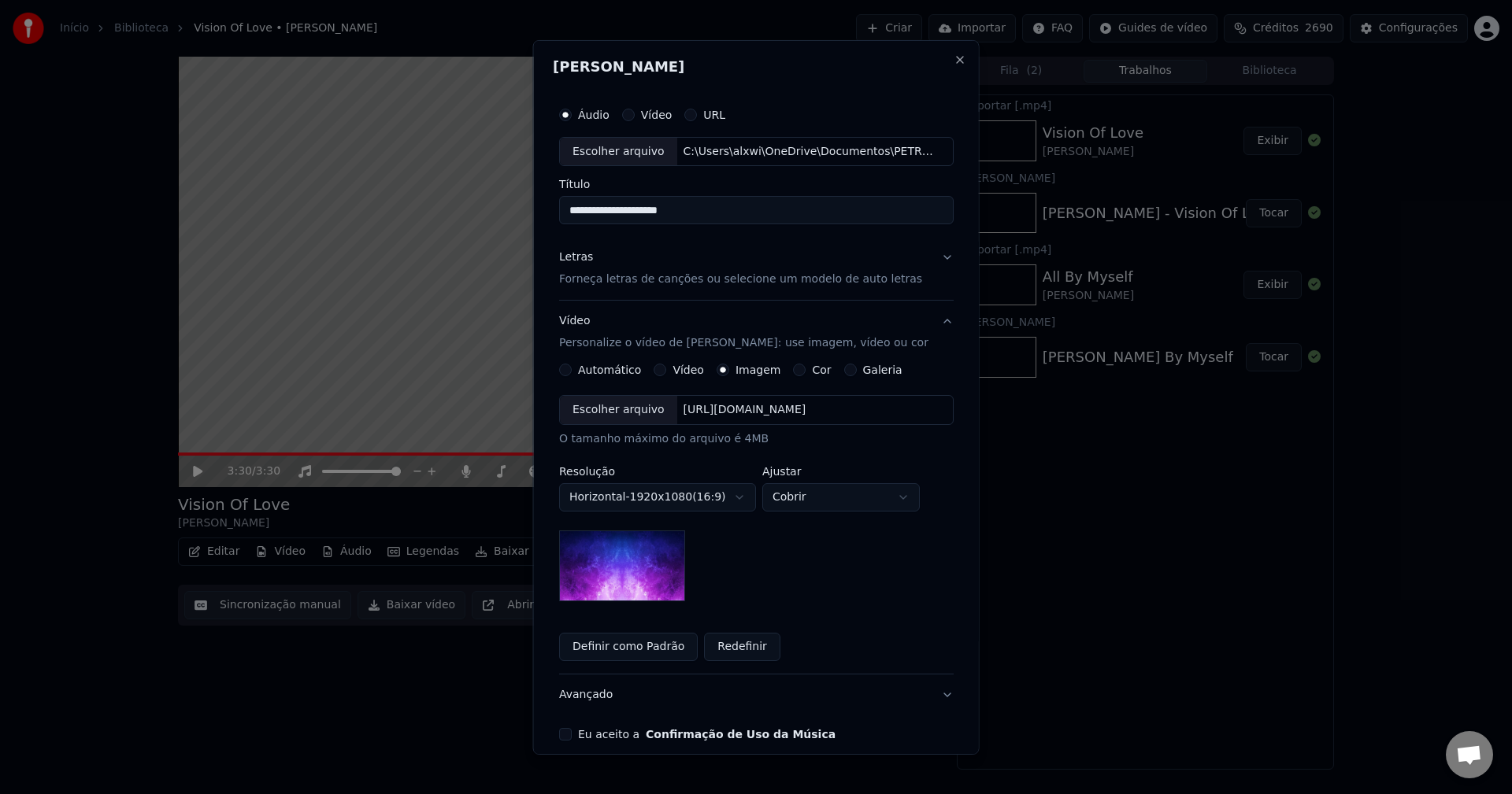
click at [611, 411] on div "Escolher arquivo" at bounding box center [618, 410] width 117 height 29
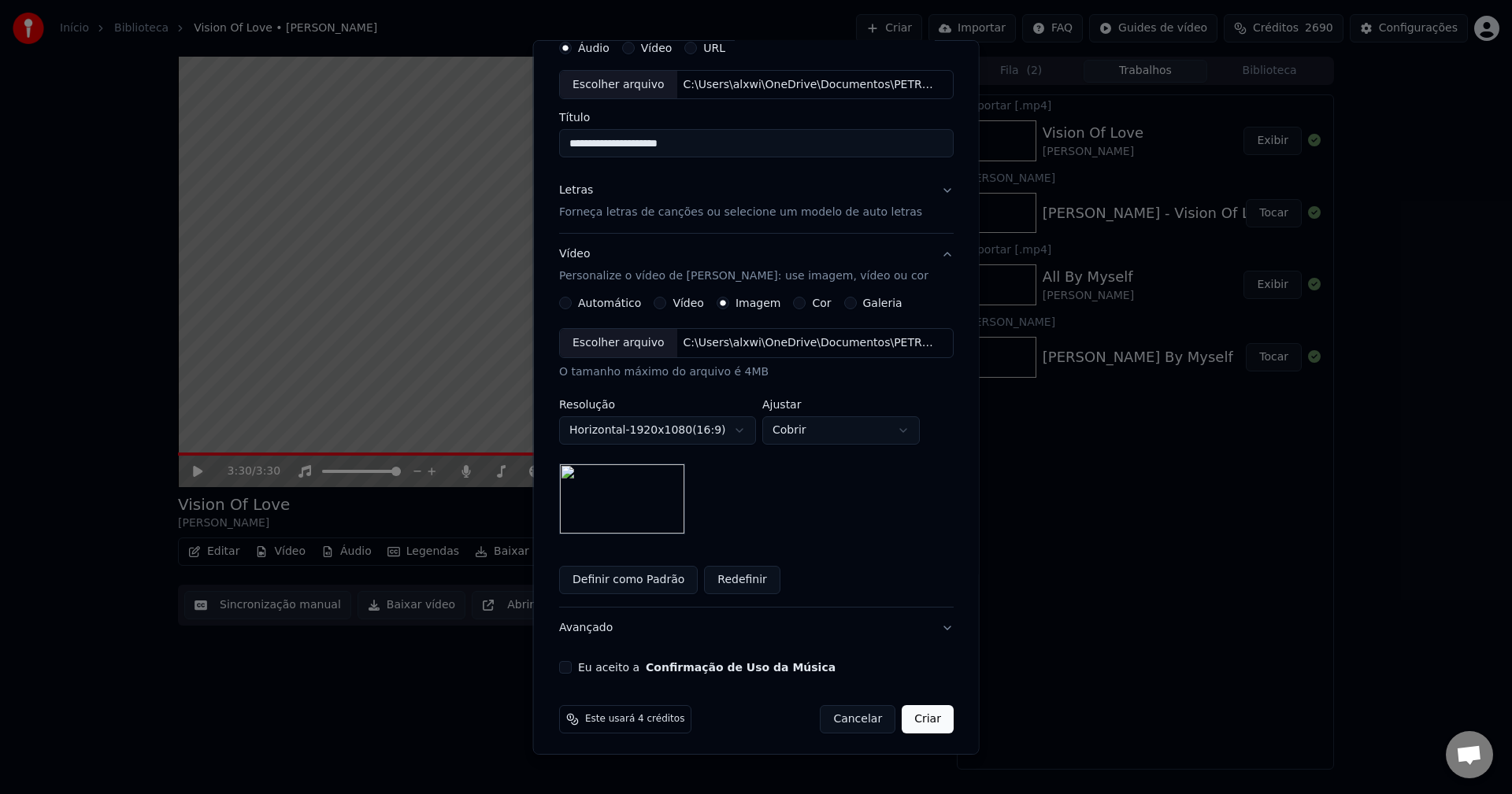
scroll to position [72, 0]
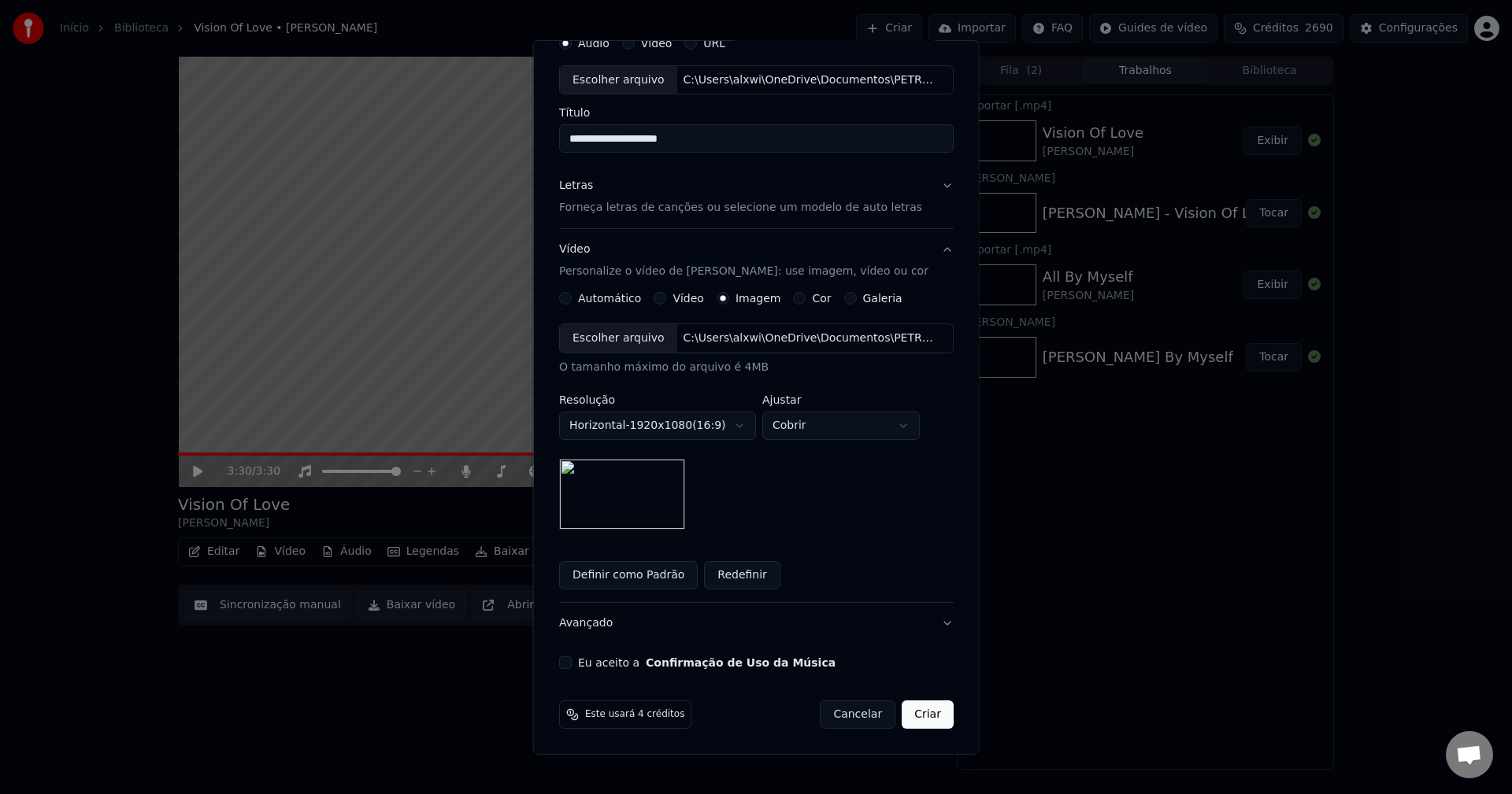
click at [564, 663] on button "Eu aceito a Confirmação de Uso da Música" at bounding box center [566, 663] width 13 height 13
click at [914, 718] on button "Criar" at bounding box center [927, 715] width 52 height 29
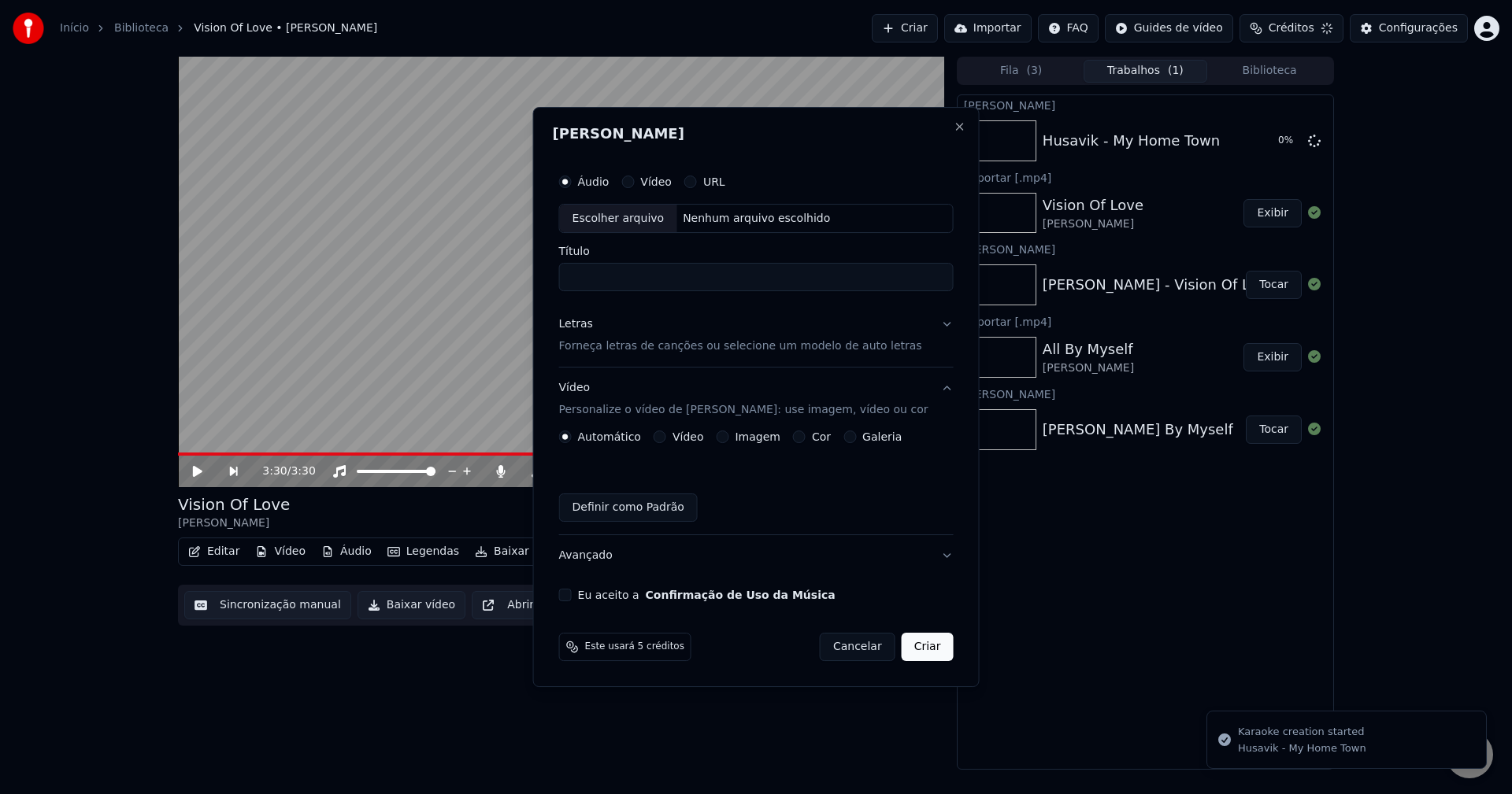
scroll to position [0, 0]
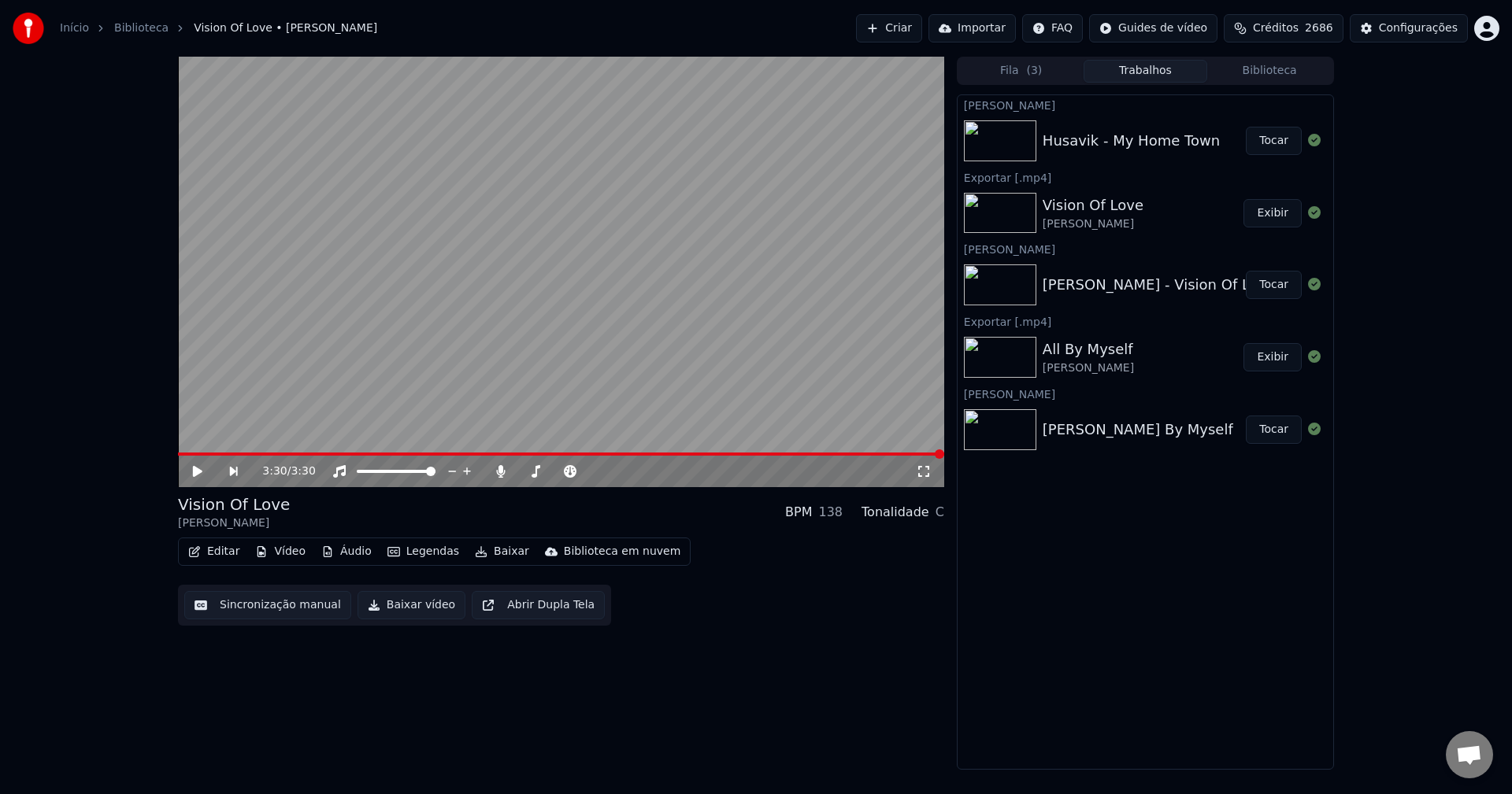
click at [1269, 132] on button "Tocar" at bounding box center [1274, 141] width 56 height 29
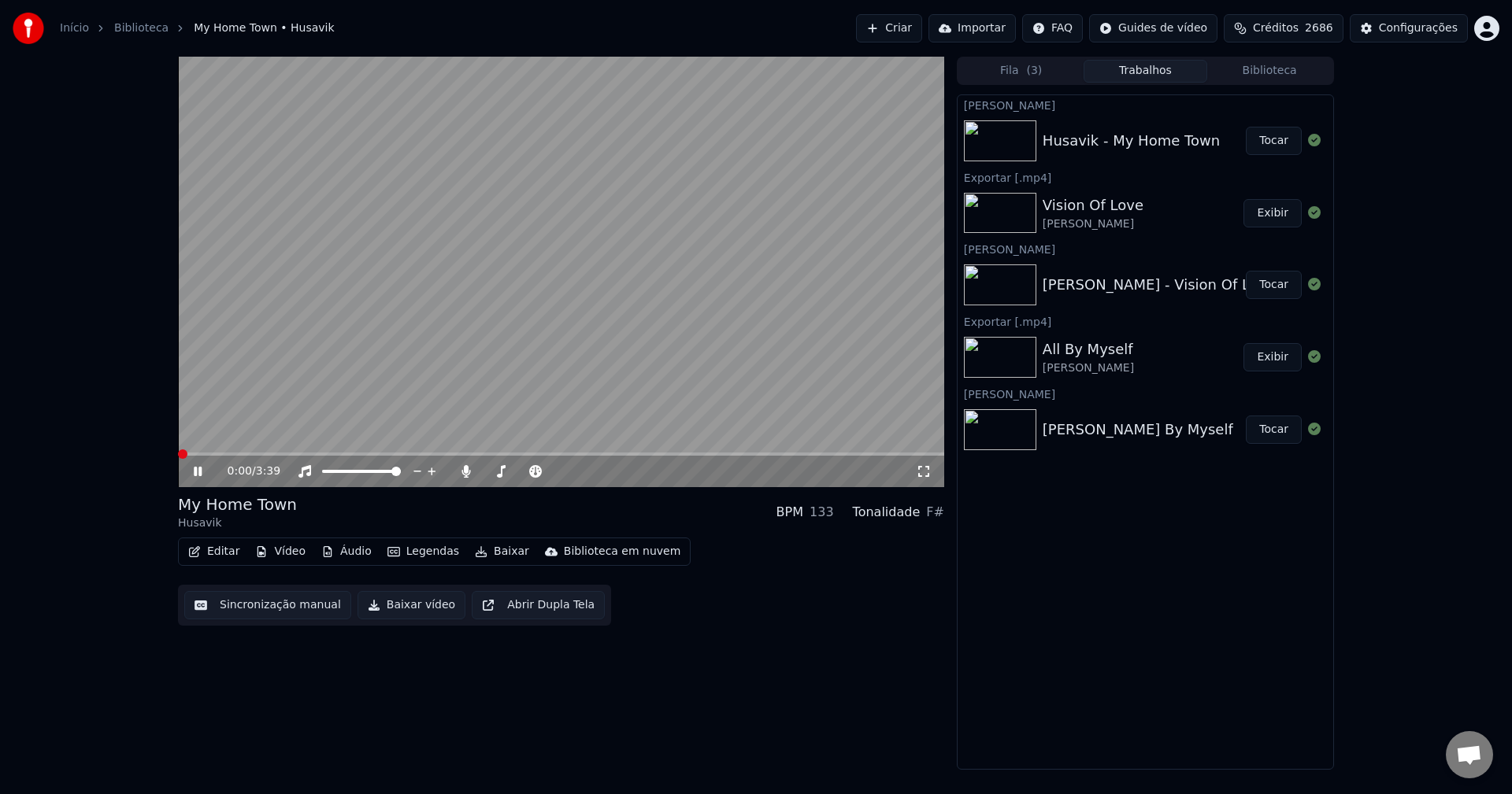
click at [178, 456] on span at bounding box center [178, 454] width 0 height 3
click at [212, 450] on video at bounding box center [561, 272] width 766 height 431
click at [195, 467] on icon at bounding box center [198, 471] width 10 height 11
click at [241, 449] on span at bounding box center [245, 454] width 10 height 10
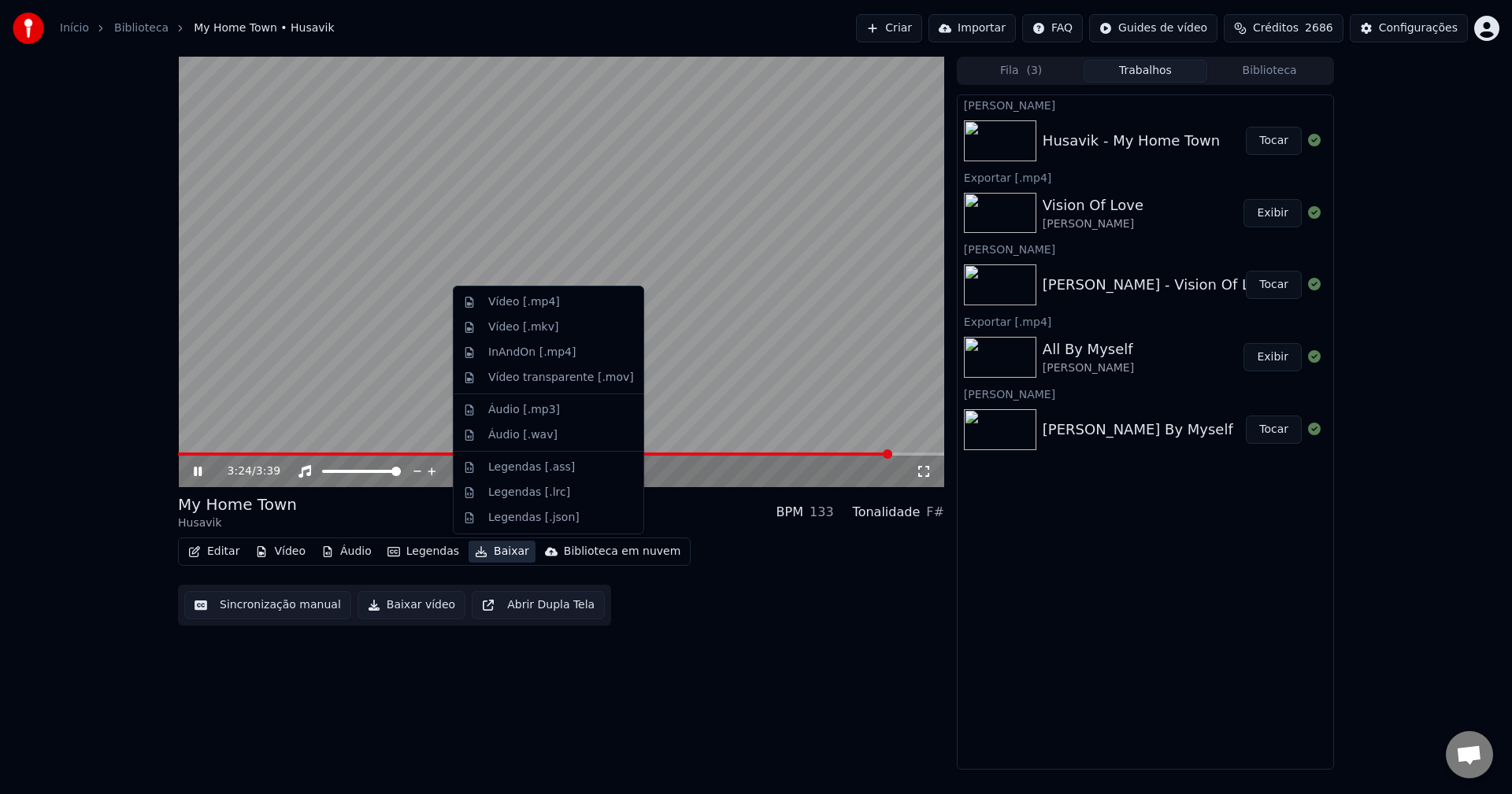
click at [480, 555] on button "Baixar" at bounding box center [502, 552] width 67 height 22
click at [526, 305] on div "Vídeo [.mp4]" at bounding box center [524, 303] width 72 height 16
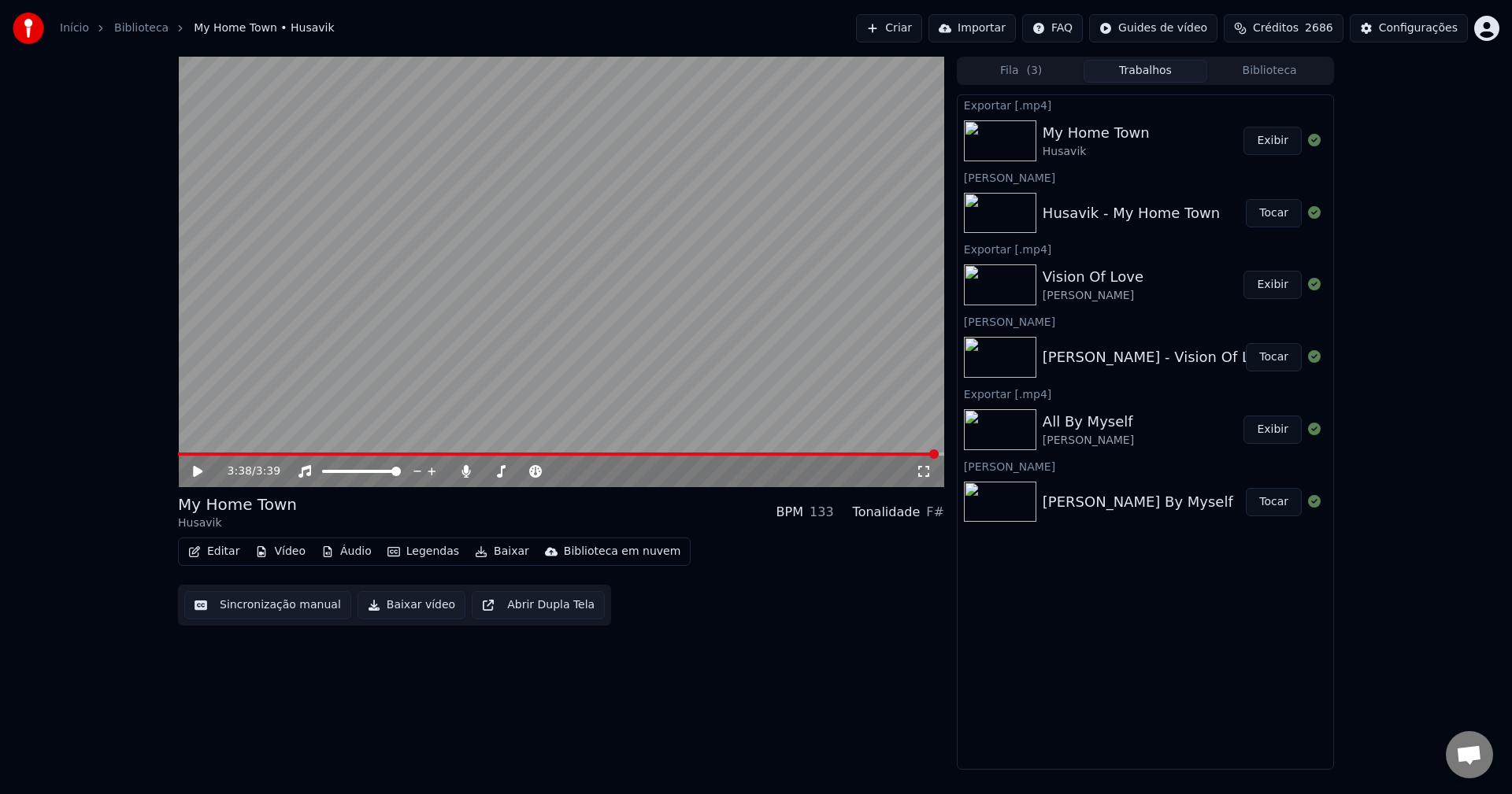
click at [890, 28] on button "Criar" at bounding box center [889, 29] width 66 height 29
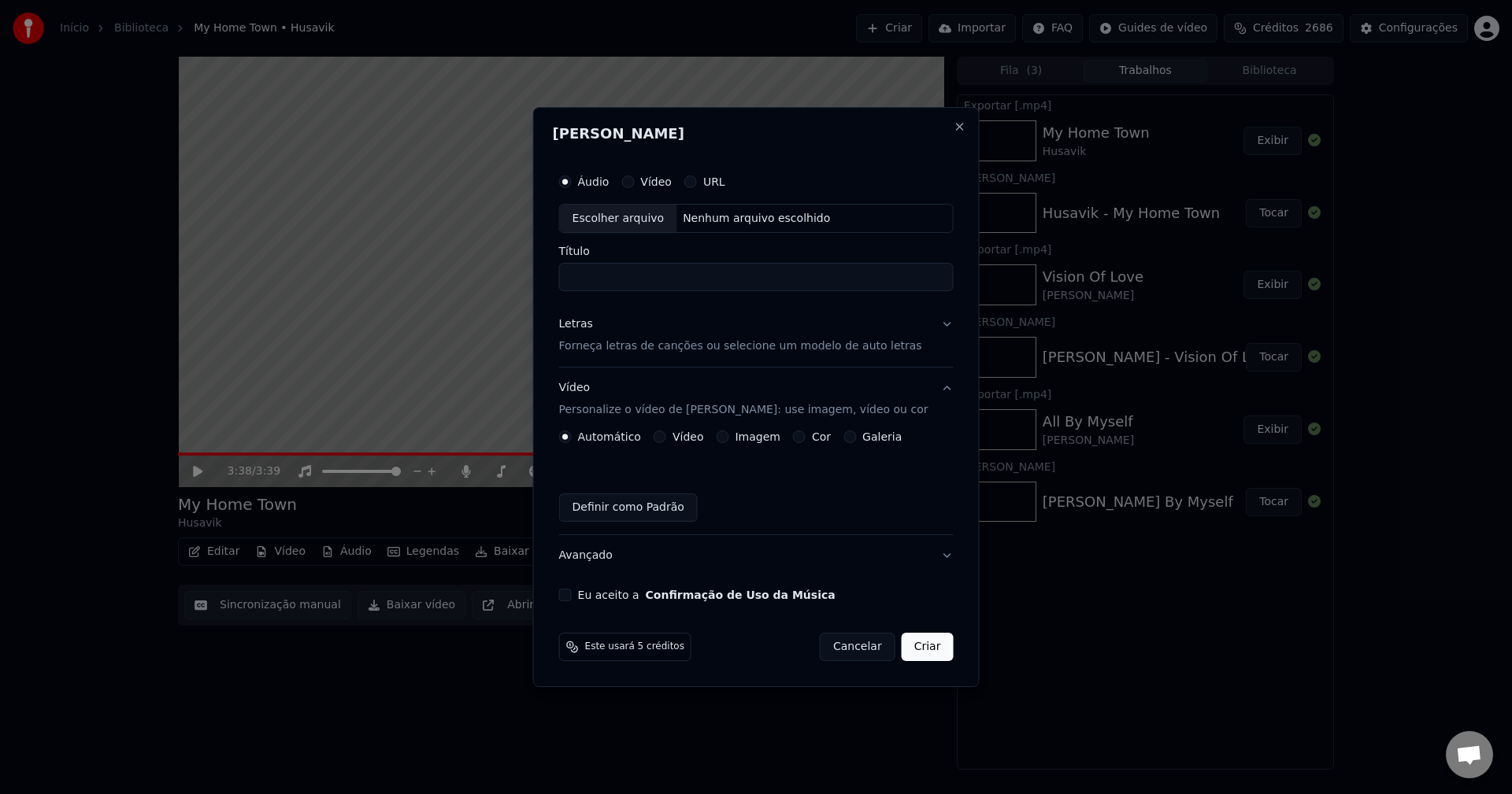
click at [622, 221] on div "Escolher arquivo" at bounding box center [618, 219] width 117 height 29
type input "**********"
click at [632, 349] on p "Forneça letras de canções ou selecione um modelo de auto letras" at bounding box center [741, 347] width 363 height 16
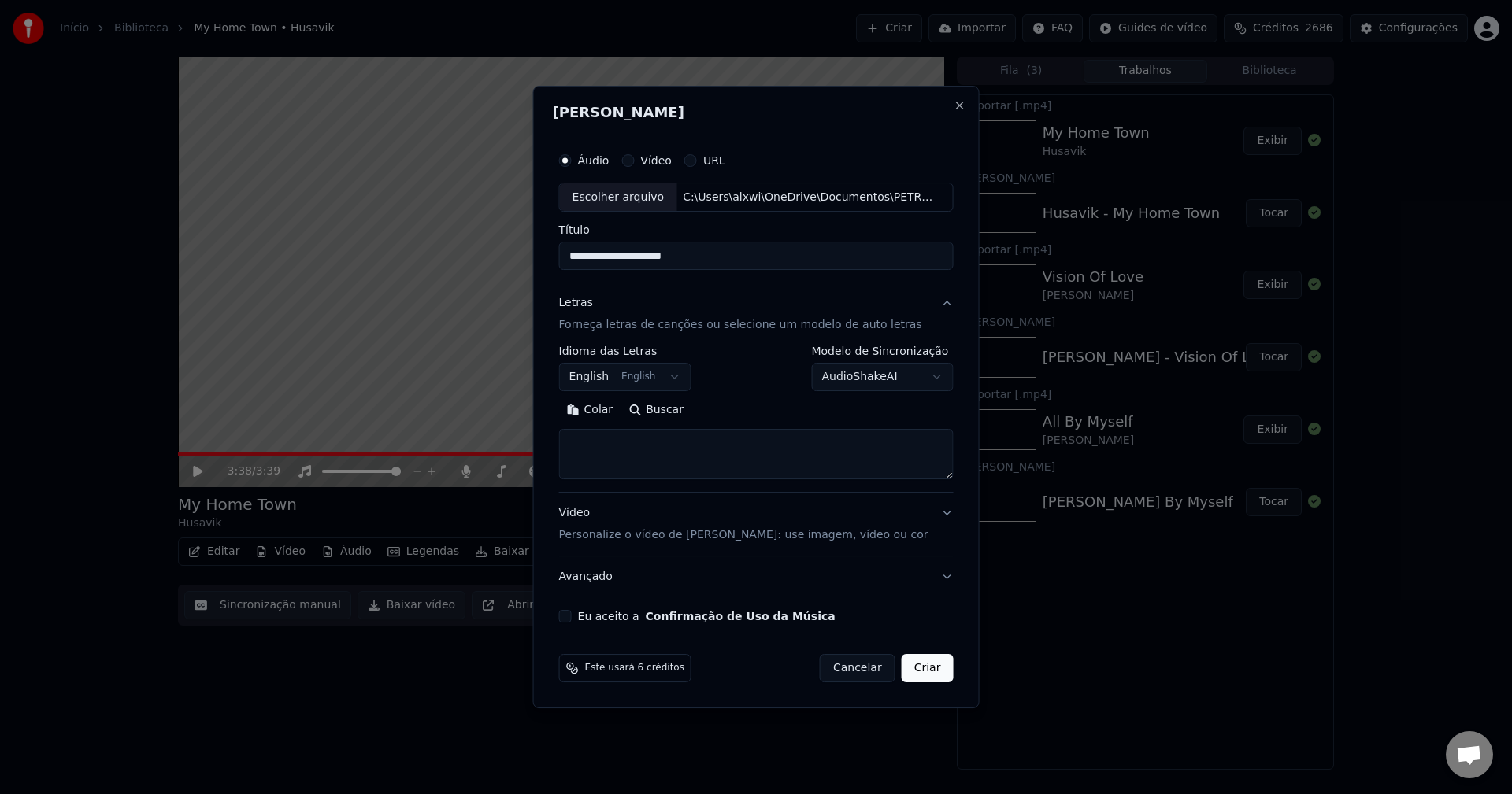
click at [634, 437] on textarea at bounding box center [756, 455] width 394 height 50
paste textarea "**********"
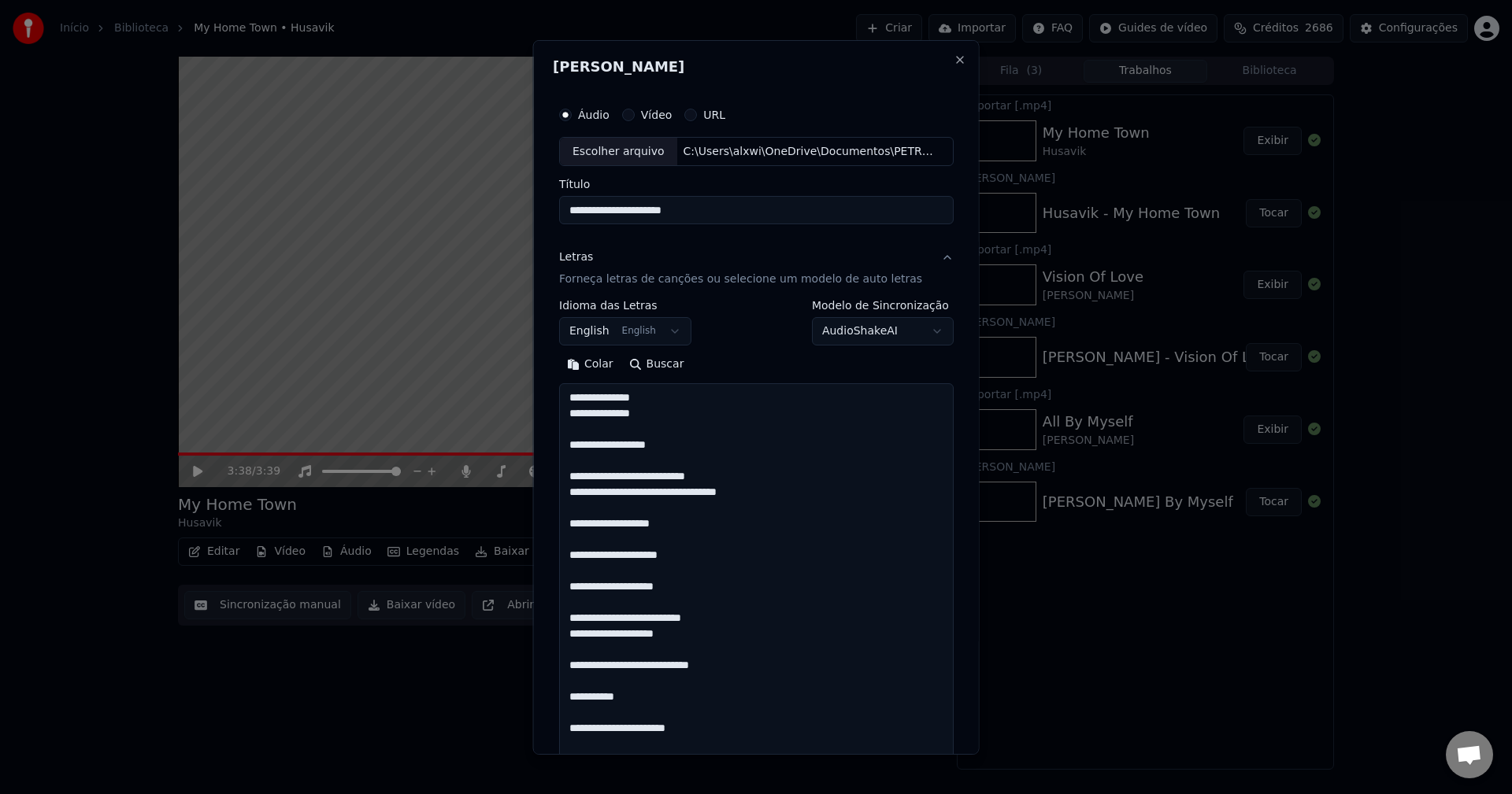
scroll to position [1059, 0]
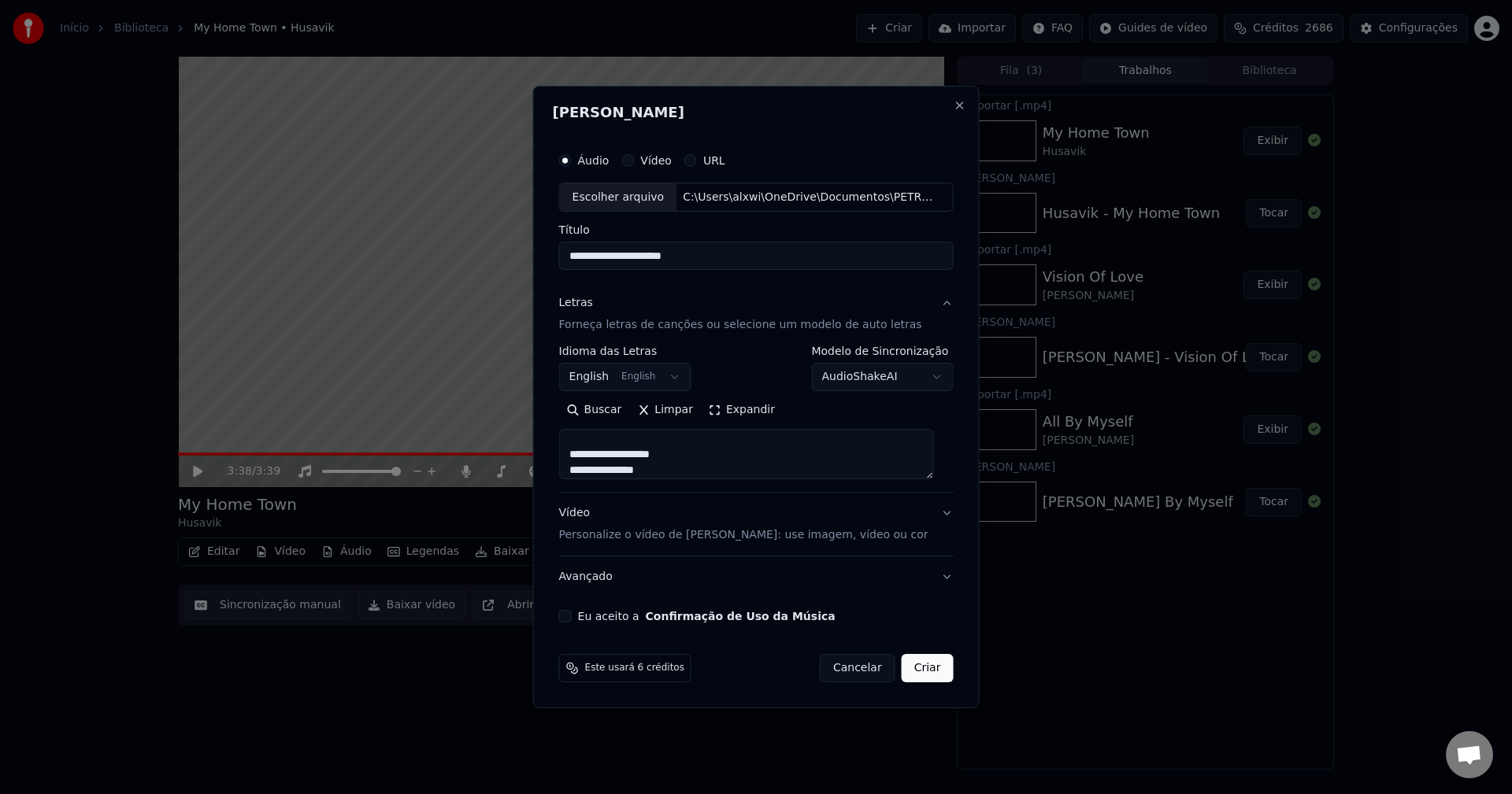
type textarea "**********"
click at [605, 538] on p "Personalize o vídeo de [PERSON_NAME]: use imagem, vídeo ou cor" at bounding box center [744, 535] width 370 height 16
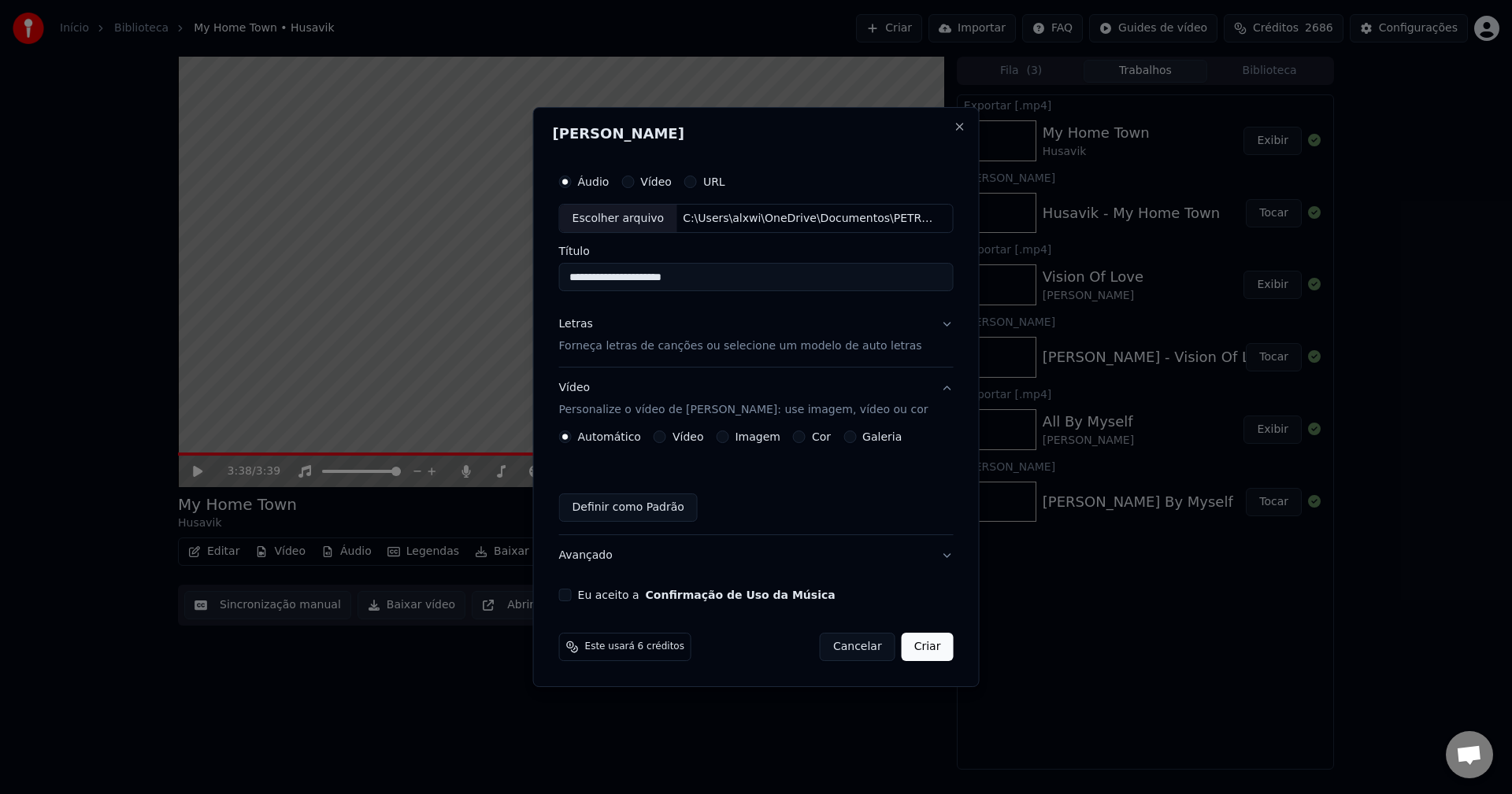
click at [735, 441] on div "Imagem" at bounding box center [748, 437] width 64 height 13
click at [725, 436] on button "Imagem" at bounding box center [723, 437] width 13 height 13
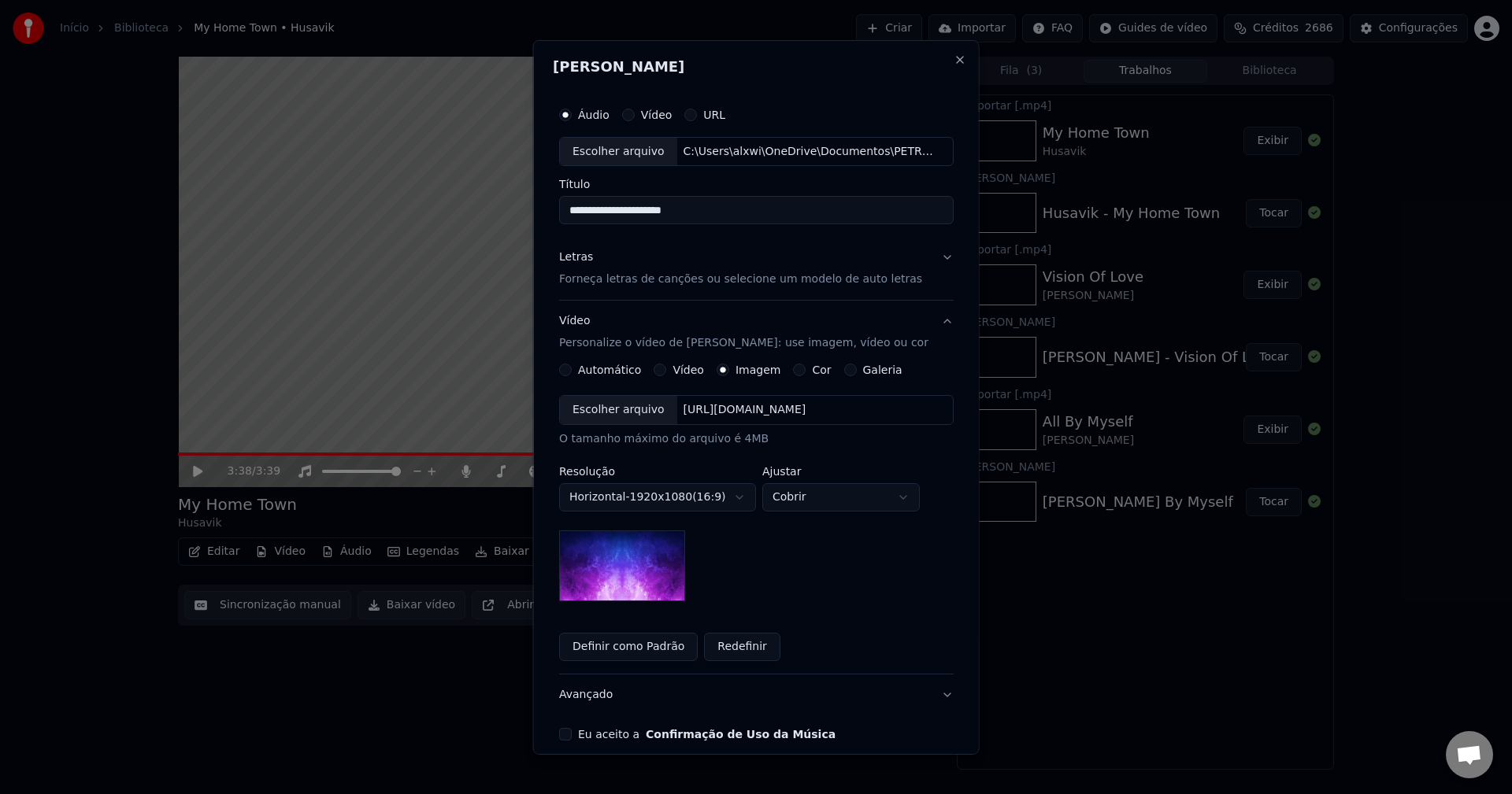
click at [617, 406] on div "Escolher arquivo" at bounding box center [618, 410] width 117 height 29
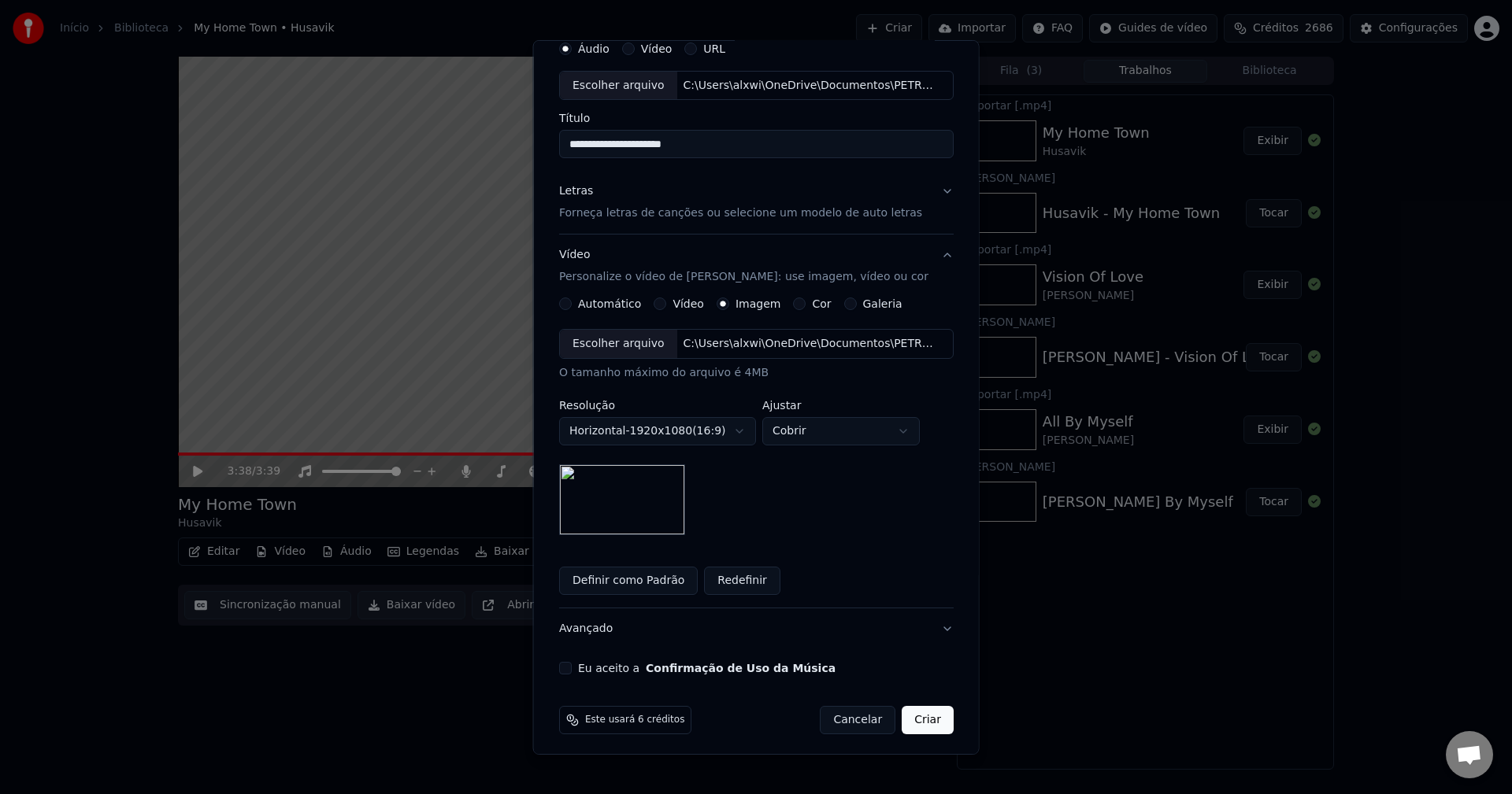
scroll to position [72, 0]
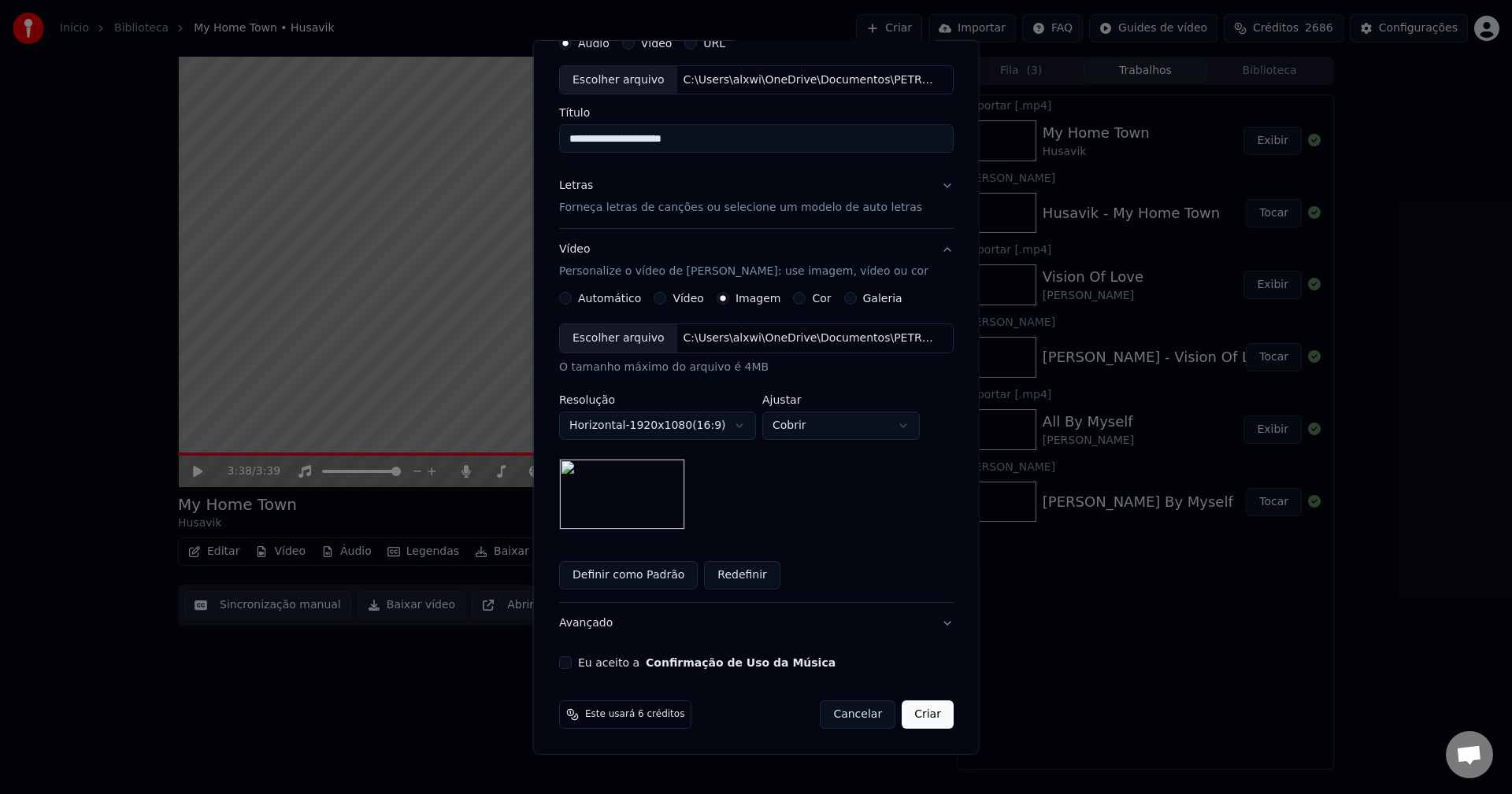
click at [571, 663] on button "Eu aceito a Confirmação de Uso da Música" at bounding box center [566, 663] width 13 height 13
click at [929, 711] on button "Criar" at bounding box center [927, 715] width 52 height 29
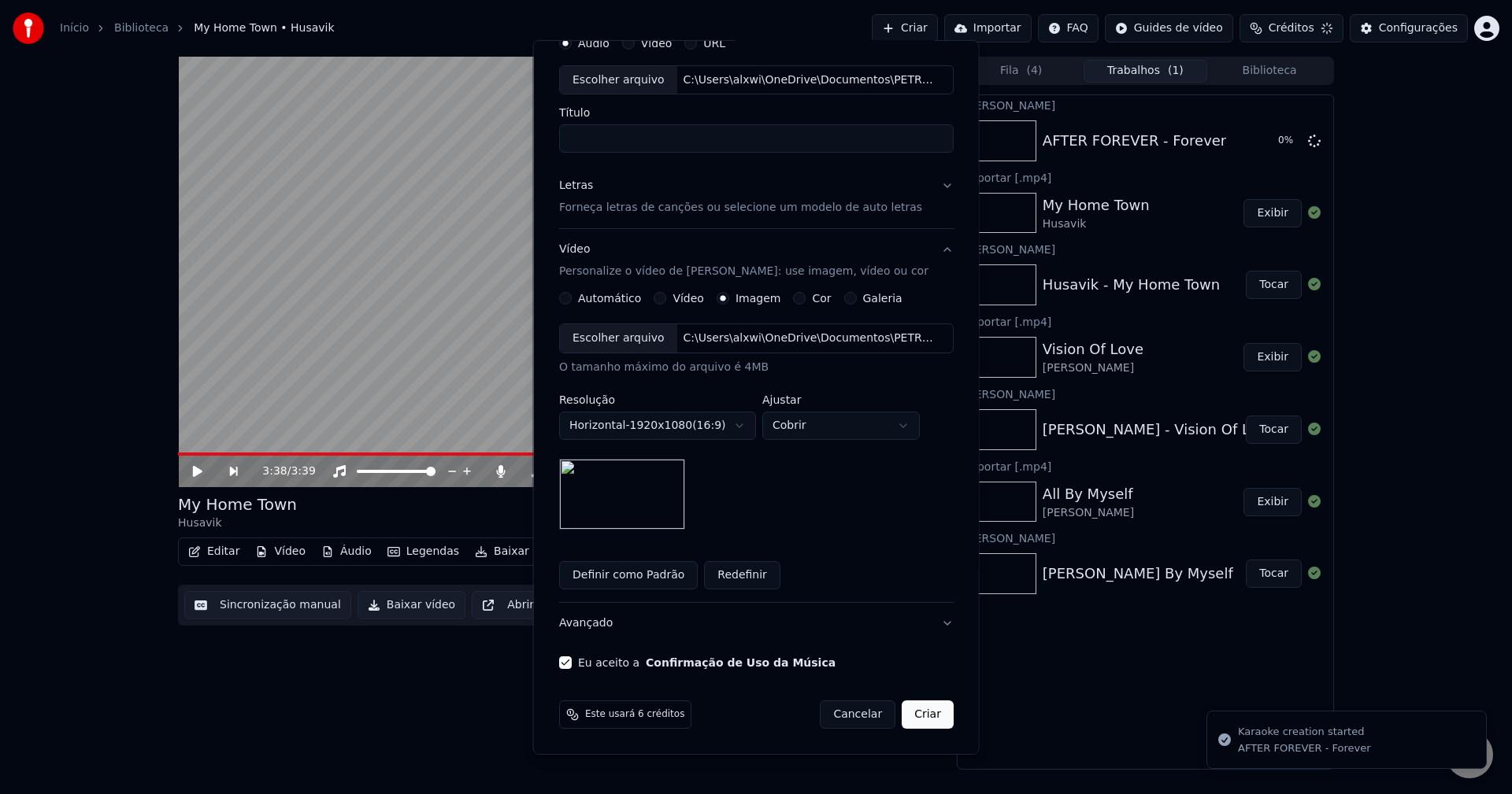
scroll to position [0, 0]
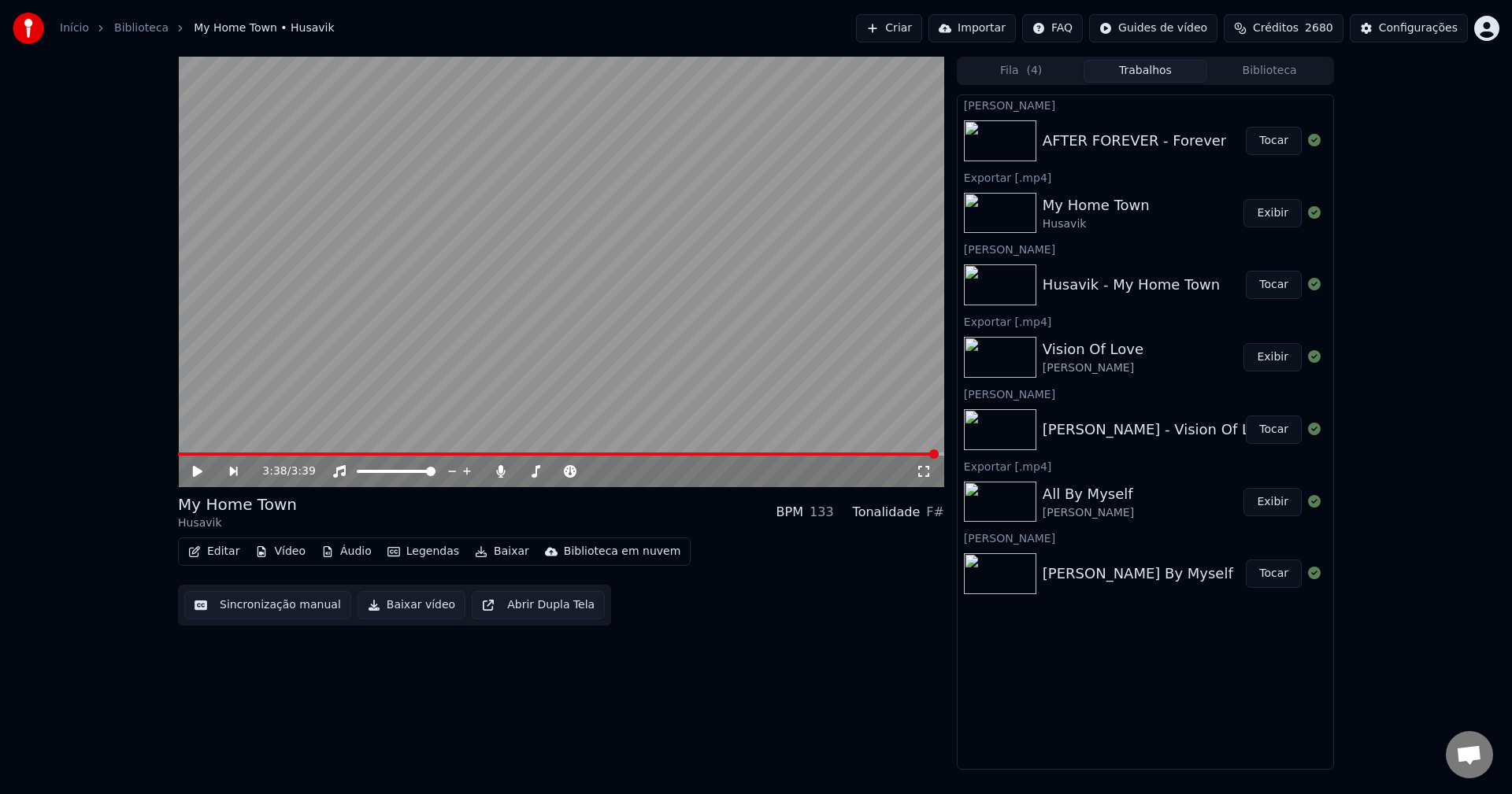
click at [1278, 140] on button "Tocar" at bounding box center [1274, 141] width 56 height 29
click at [199, 462] on div "1:51 / 5:12" at bounding box center [561, 471] width 766 height 32
click at [198, 472] on icon at bounding box center [209, 471] width 37 height 13
click at [178, 459] on span at bounding box center [182, 454] width 10 height 10
click at [198, 473] on icon at bounding box center [198, 471] width 10 height 11
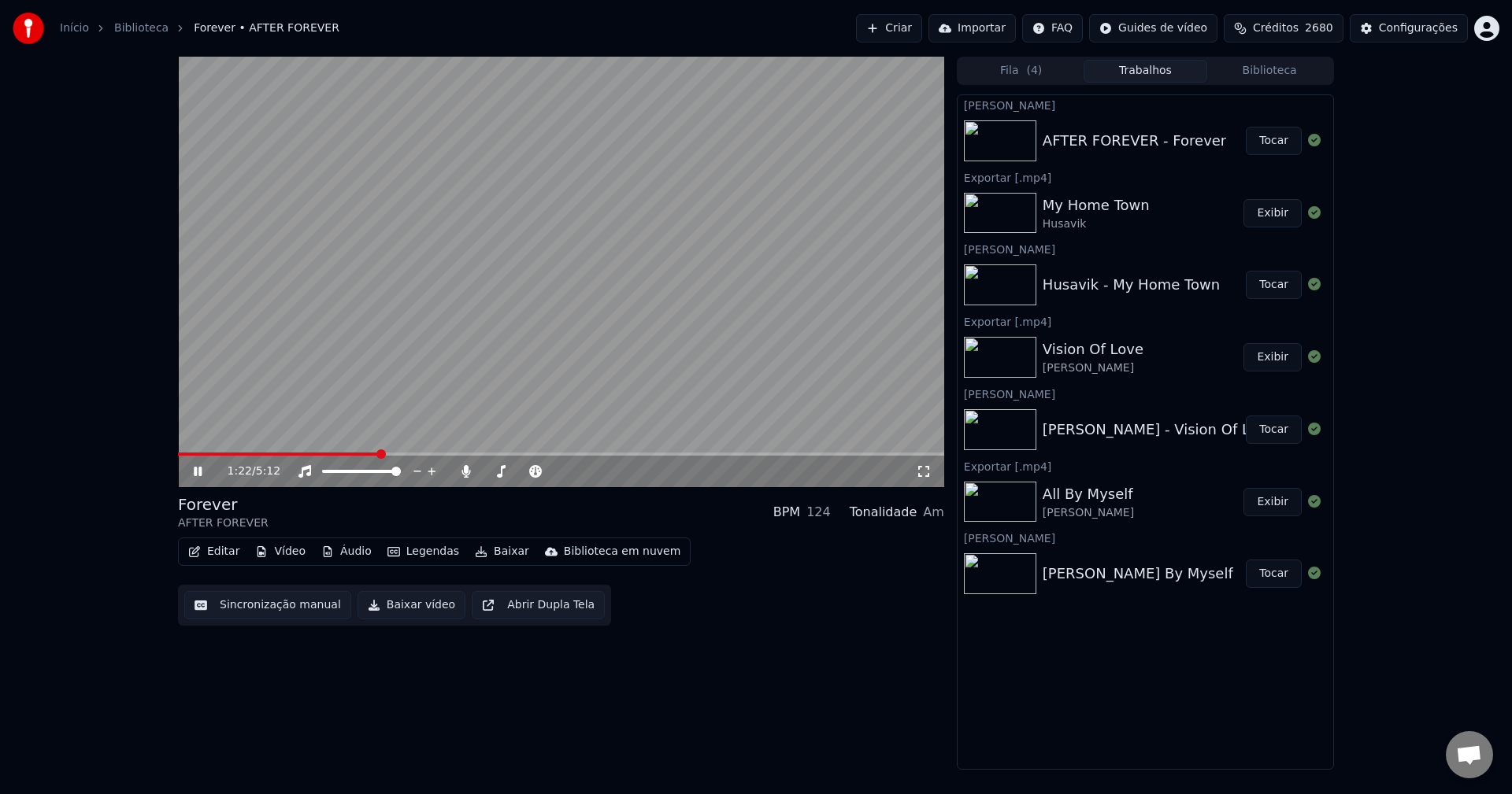
click at [378, 452] on span at bounding box center [278, 454] width 201 height 3
click at [374, 451] on video at bounding box center [561, 272] width 766 height 431
click at [373, 455] on span at bounding box center [300, 454] width 246 height 3
click at [196, 470] on icon at bounding box center [198, 471] width 10 height 11
click at [377, 453] on span at bounding box center [368, 454] width 381 height 3
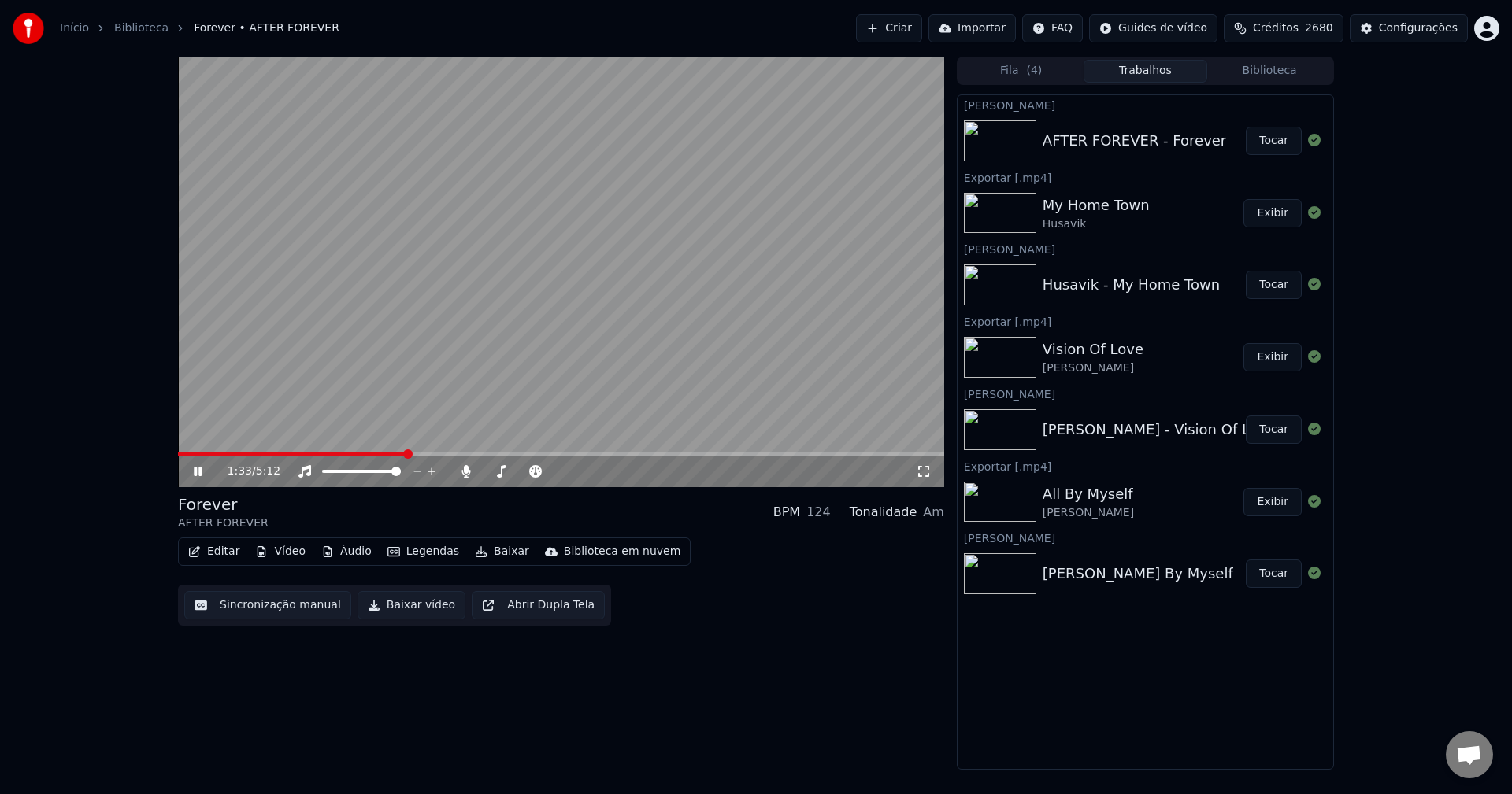
click at [406, 453] on span at bounding box center [292, 454] width 229 height 3
click at [380, 454] on span at bounding box center [280, 454] width 204 height 3
click at [380, 454] on span at bounding box center [295, 454] width 235 height 3
click at [202, 477] on icon at bounding box center [209, 471] width 37 height 13
click at [202, 470] on icon at bounding box center [209, 471] width 37 height 13
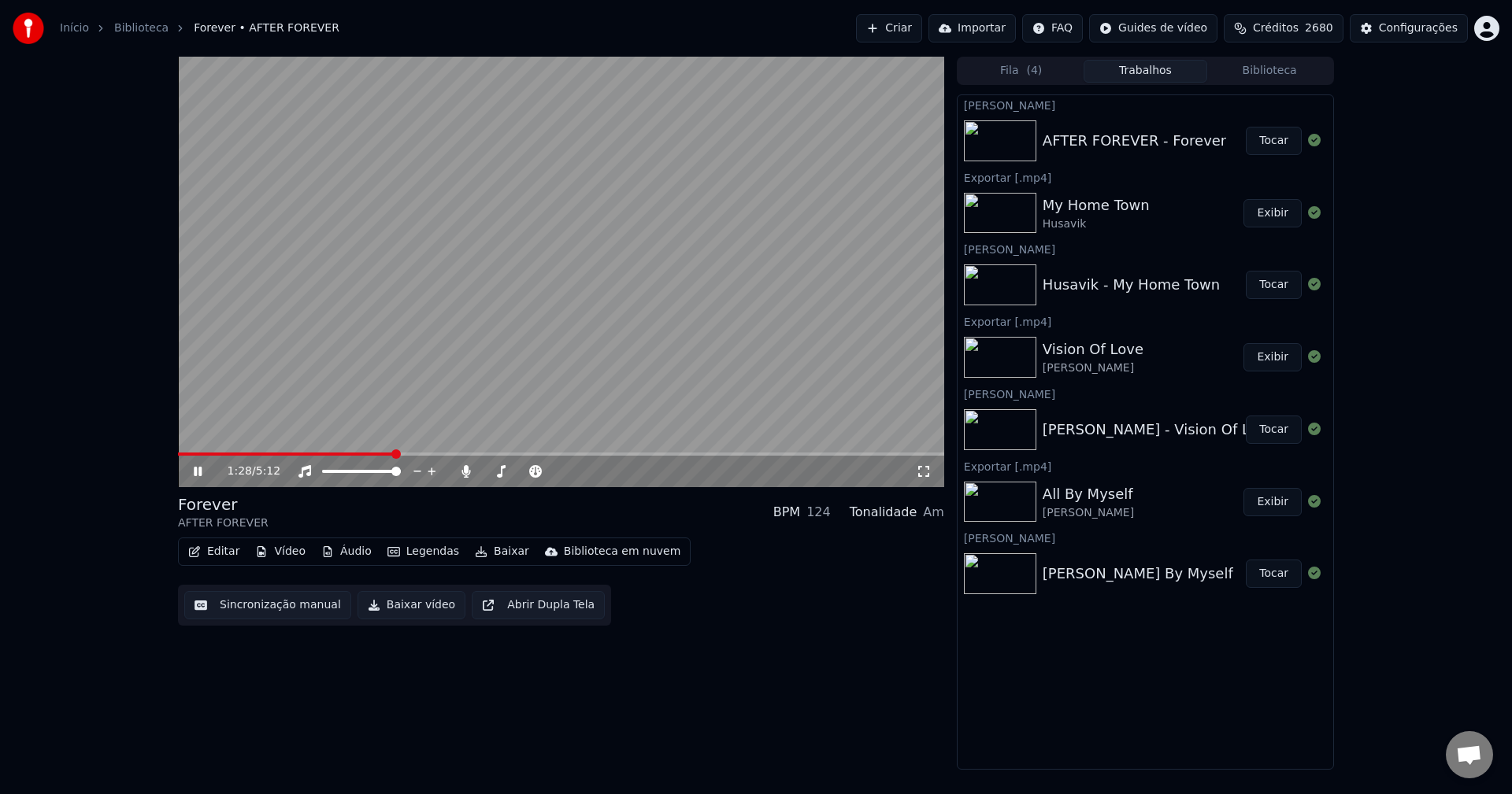
click at [394, 454] on span at bounding box center [285, 454] width 216 height 3
click at [535, 455] on span at bounding box center [382, 454] width 409 height 3
click at [480, 456] on span at bounding box center [366, 454] width 378 height 3
click at [785, 456] on div "4:40 / 5:12" at bounding box center [561, 471] width 766 height 32
click at [790, 454] on span at bounding box center [523, 454] width 690 height 3
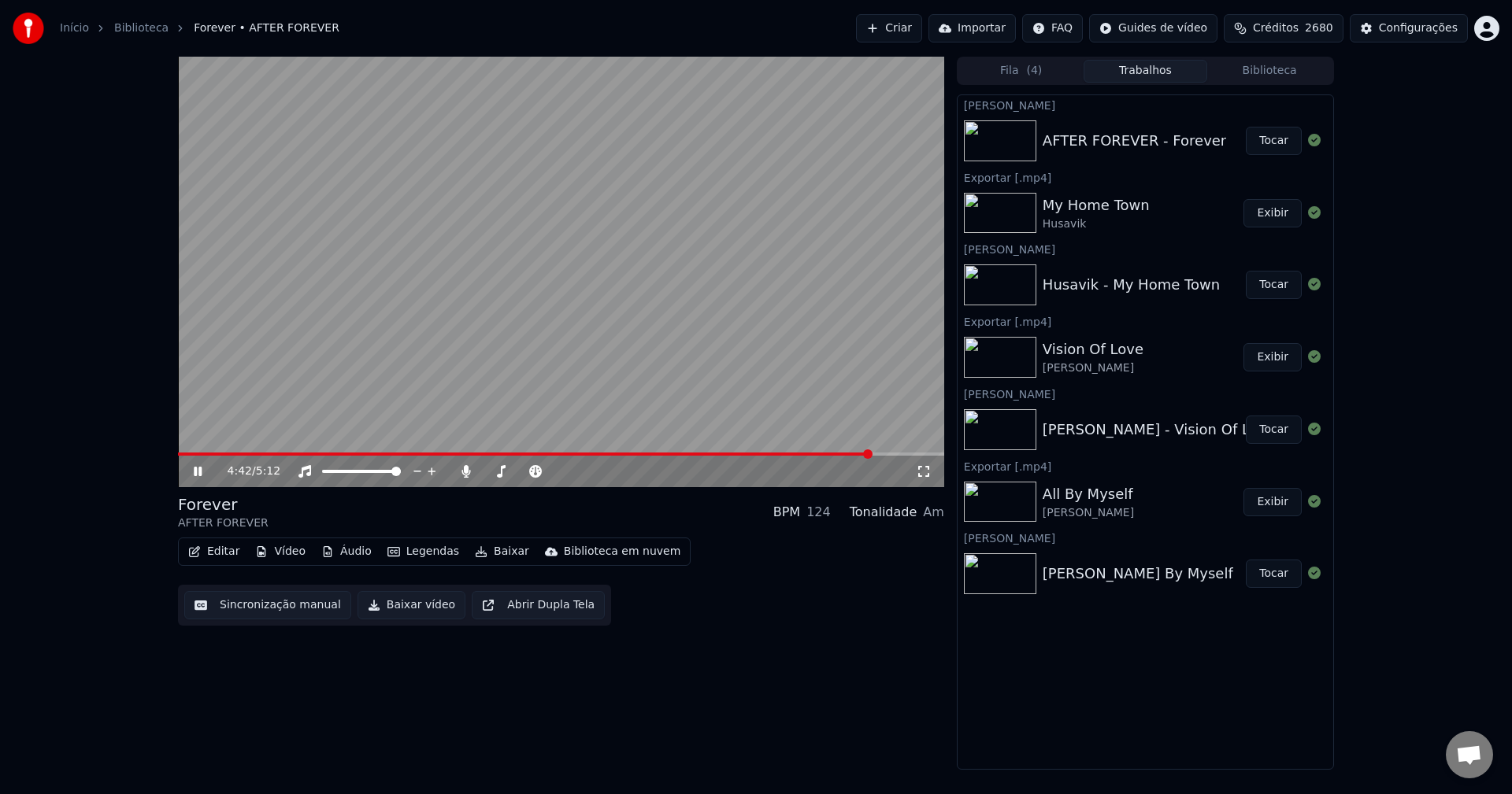
click at [194, 475] on icon at bounding box center [209, 471] width 37 height 13
click at [781, 455] on span at bounding box center [524, 454] width 694 height 3
click at [194, 470] on icon at bounding box center [198, 471] width 10 height 11
click at [799, 454] on span at bounding box center [523, 454] width 691 height 3
click at [791, 453] on span at bounding box center [484, 454] width 613 height 3
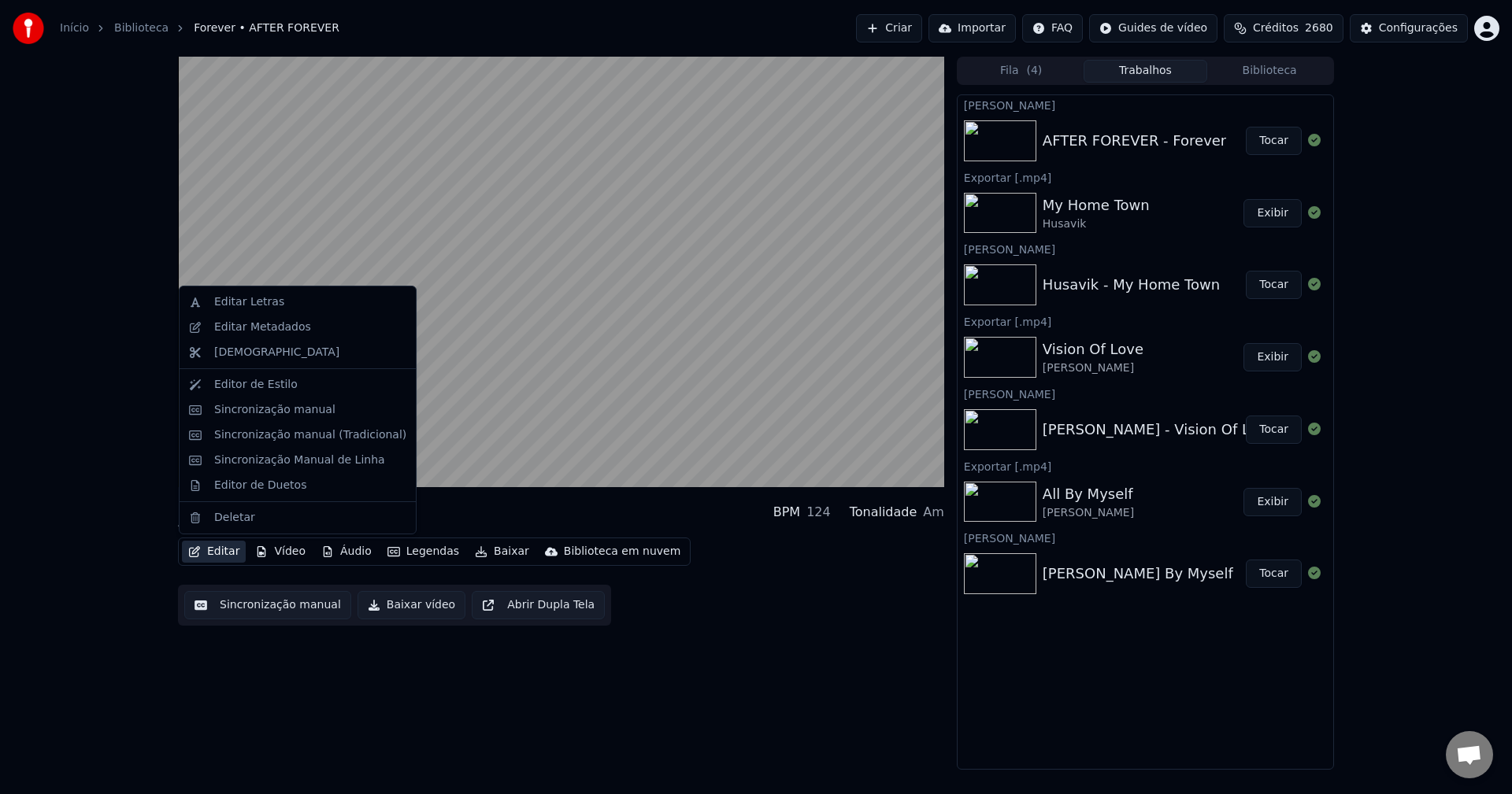
click at [217, 552] on button "Editar" at bounding box center [213, 552] width 64 height 22
click at [253, 305] on div "Editar Letras" at bounding box center [249, 303] width 70 height 16
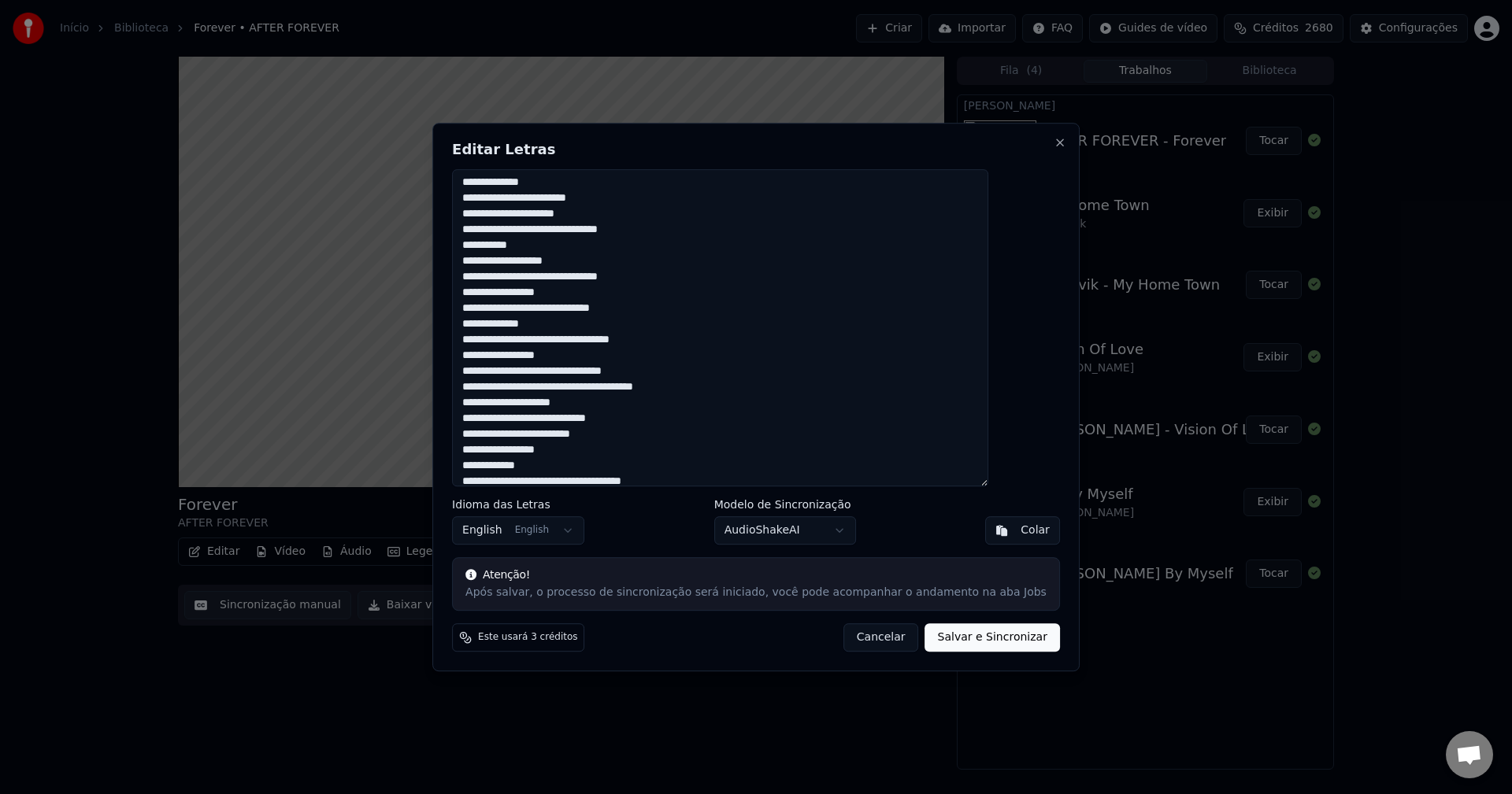
scroll to position [436, 0]
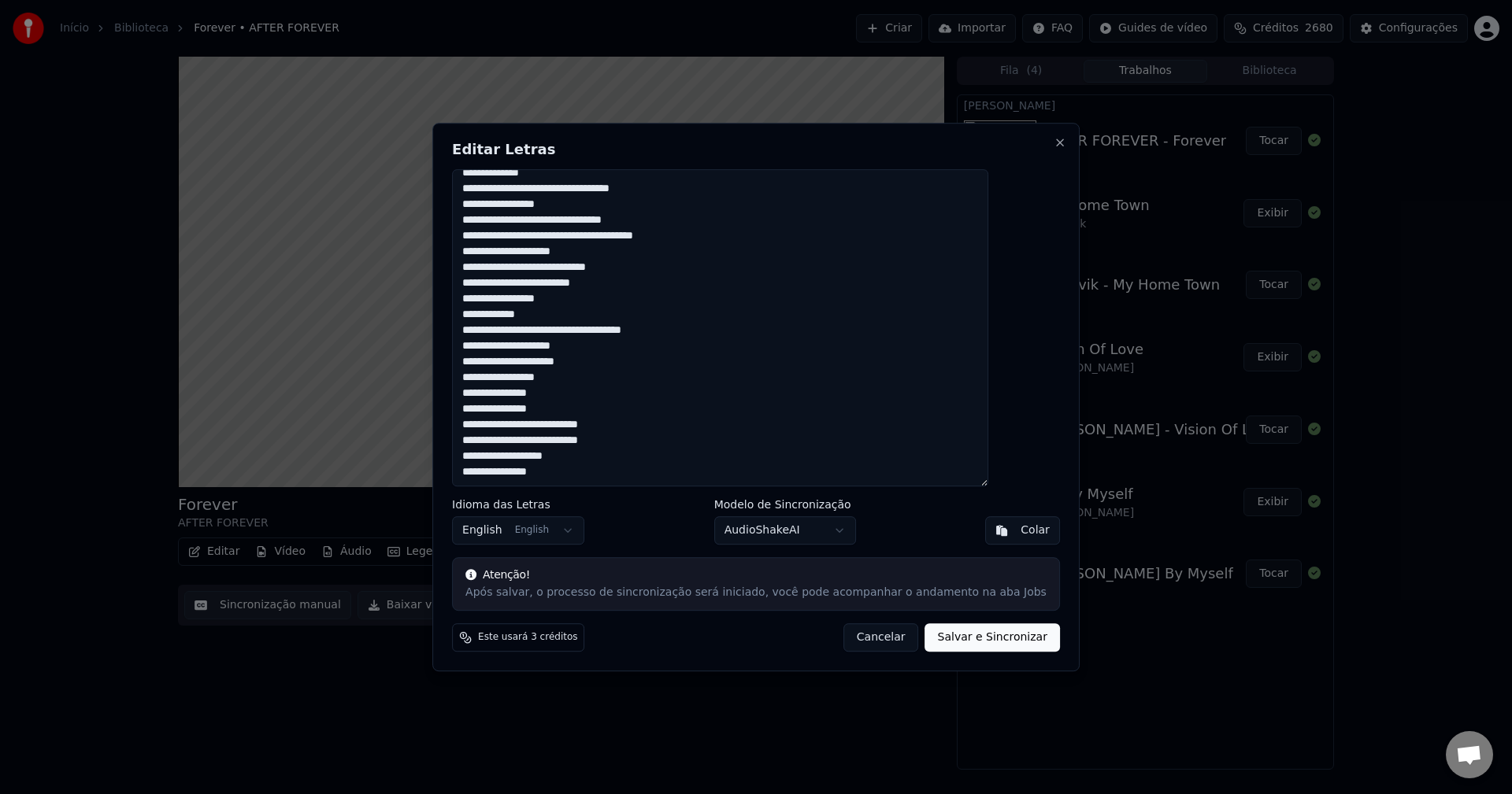
drag, startPoint x: 497, startPoint y: 185, endPoint x: 682, endPoint y: 610, distance: 463.5
click at [682, 610] on div "Editar Letras Idioma das Letras English English Modelo de Sincronização AudioSh…" at bounding box center [756, 397] width 648 height 550
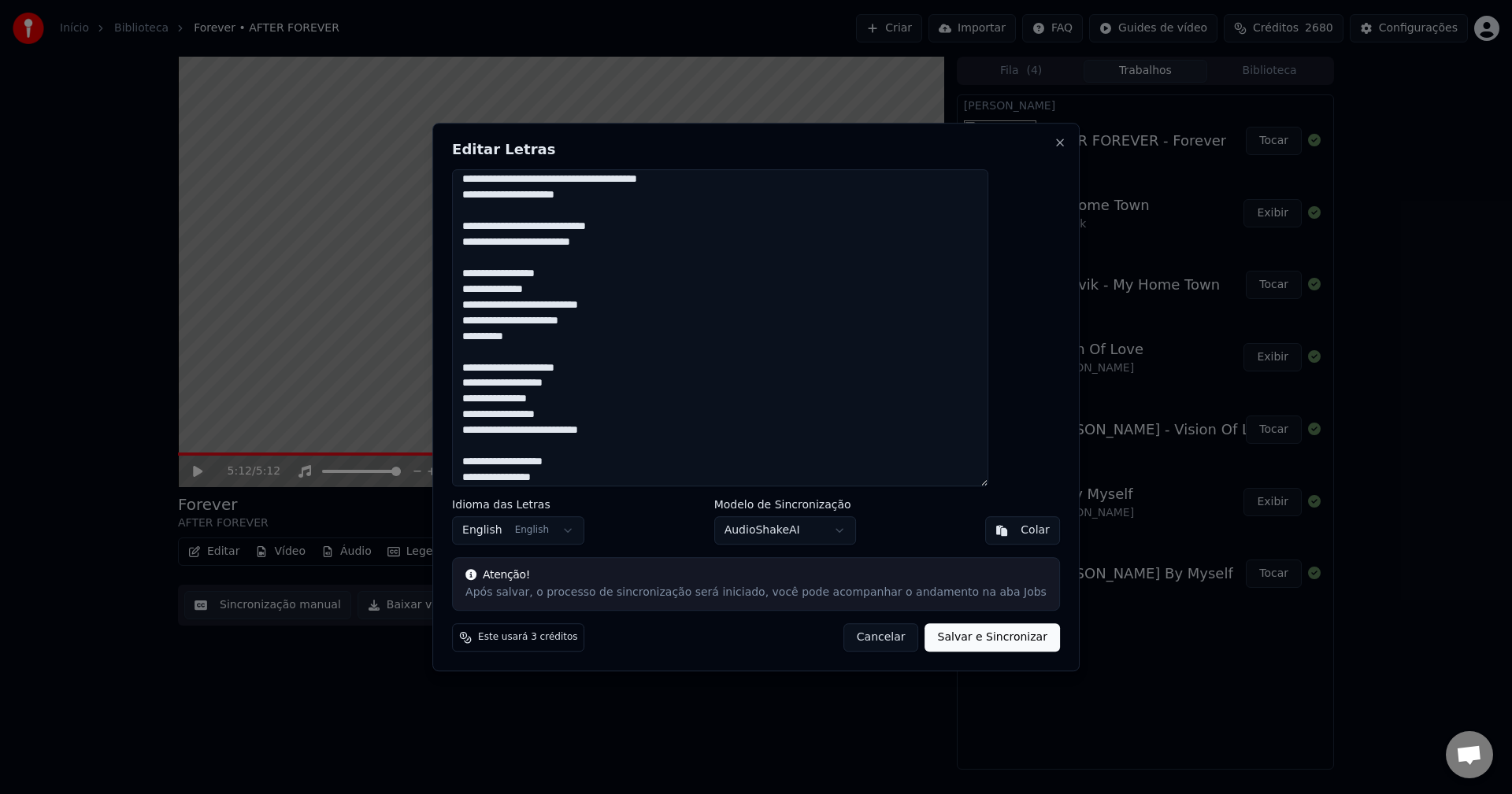
scroll to position [839, 0]
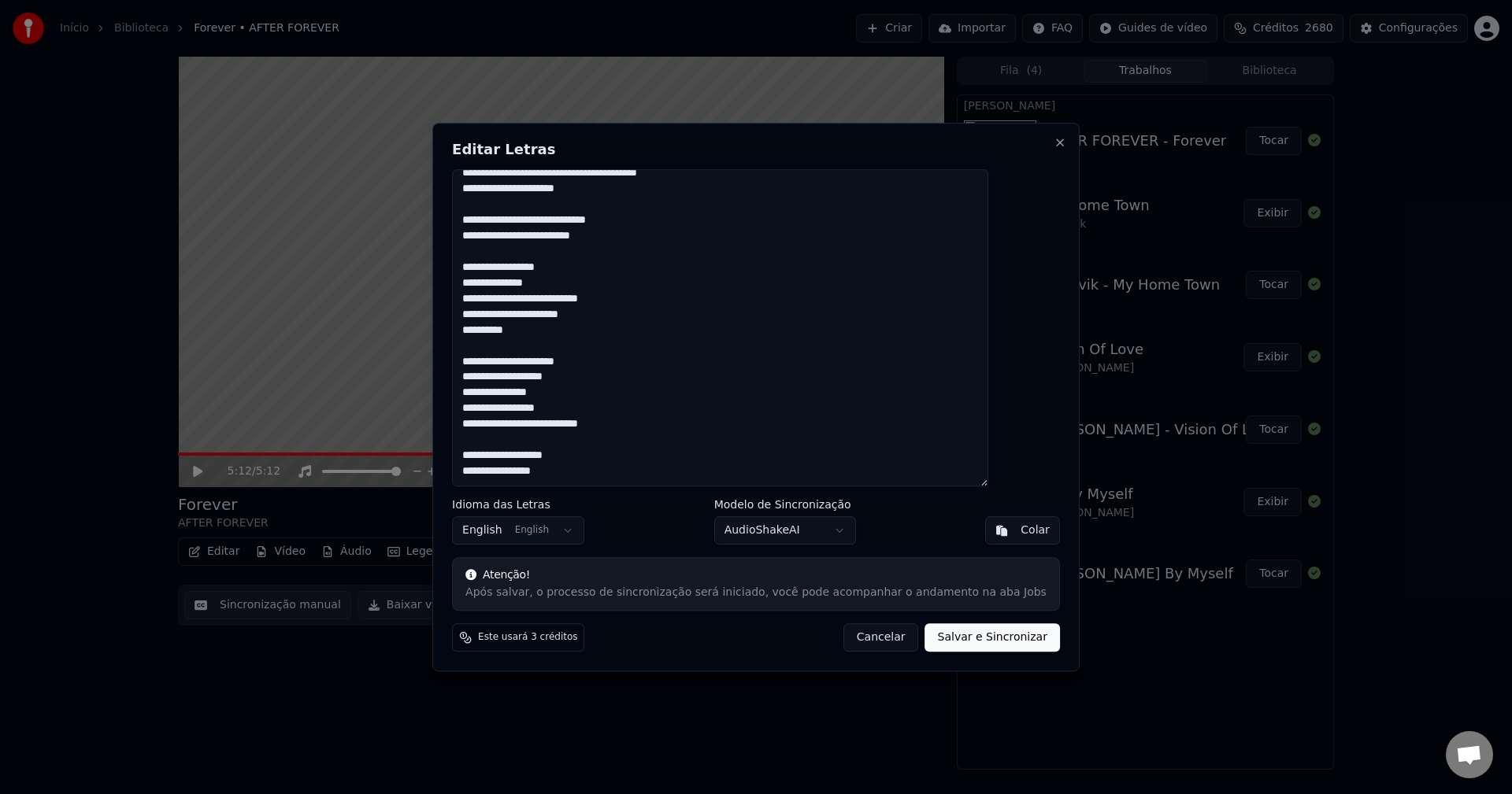
click at [947, 640] on button "Salvar e Sincronizar" at bounding box center [993, 638] width 135 height 29
type textarea "**********"
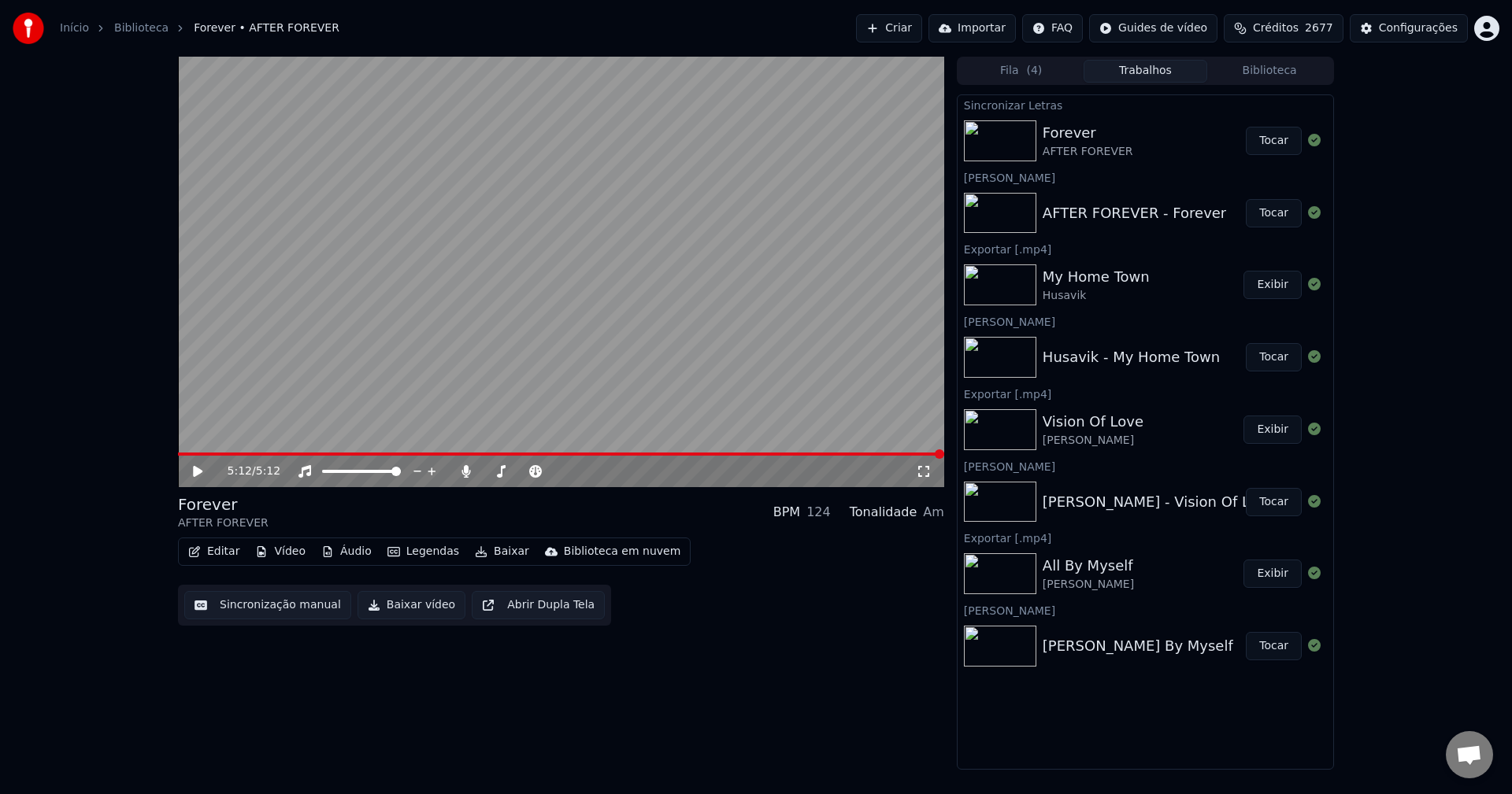
click at [180, 453] on span at bounding box center [561, 454] width 766 height 3
click at [1270, 145] on button "Tocar" at bounding box center [1274, 141] width 56 height 29
click at [205, 456] on span at bounding box center [561, 454] width 766 height 3
click at [225, 454] on span at bounding box center [561, 454] width 766 height 3
click at [178, 459] on span at bounding box center [182, 454] width 10 height 10
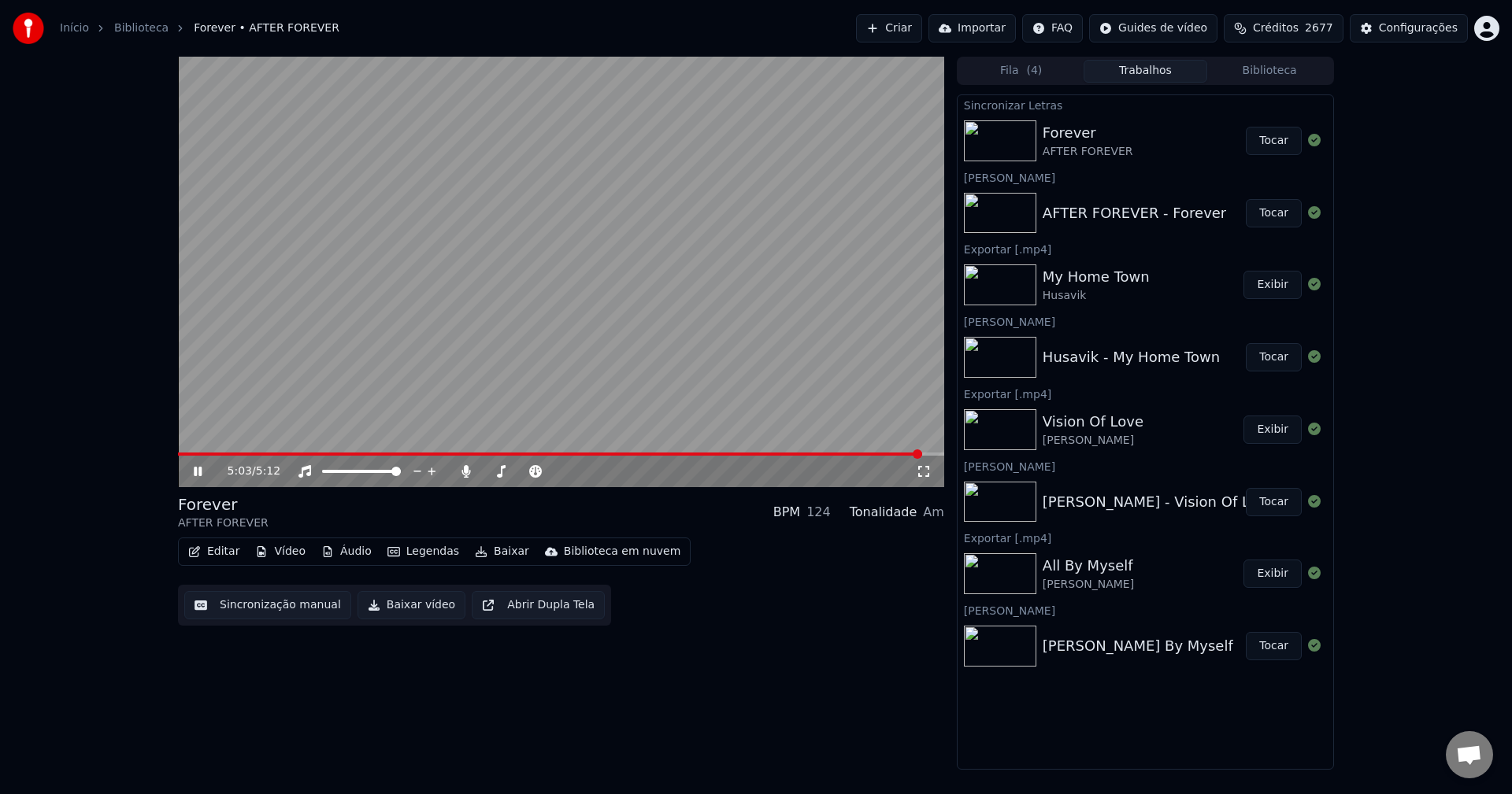
click at [485, 554] on button "Baixar" at bounding box center [502, 552] width 67 height 22
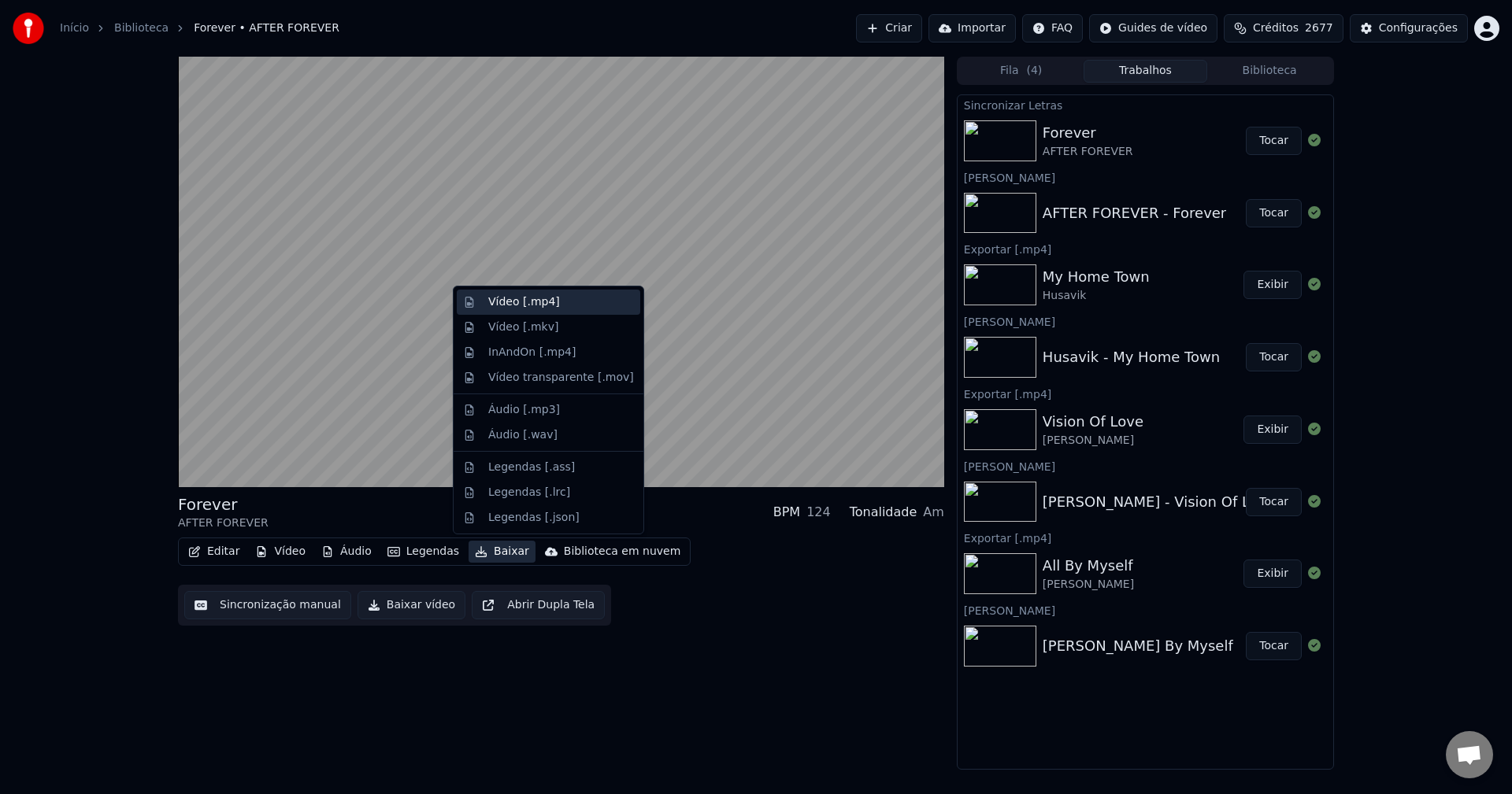
click at [505, 305] on div "Vídeo [.mp4]" at bounding box center [524, 303] width 72 height 16
